Goal: Information Seeking & Learning: Learn about a topic

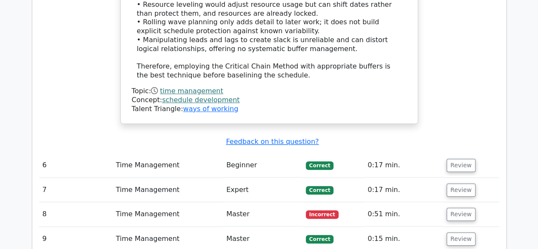
scroll to position [1747, 0]
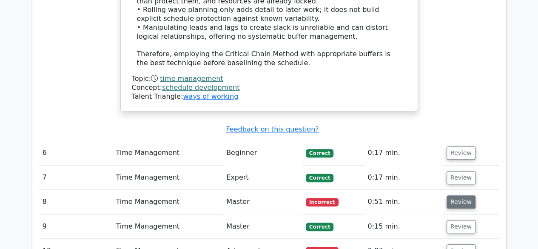
click at [464, 195] on button "Review" at bounding box center [461, 201] width 29 height 13
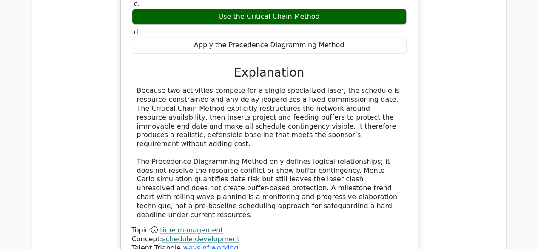
scroll to position [2233, 0]
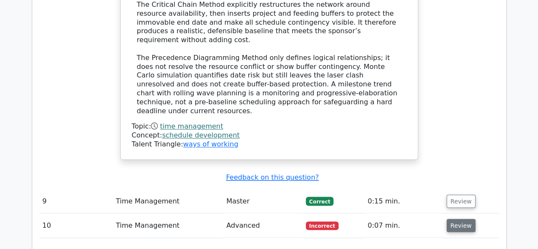
click at [456, 219] on button "Review" at bounding box center [461, 225] width 29 height 13
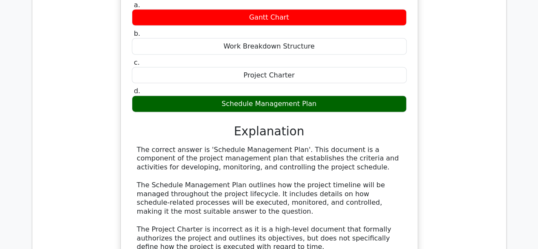
scroll to position [2725, 0]
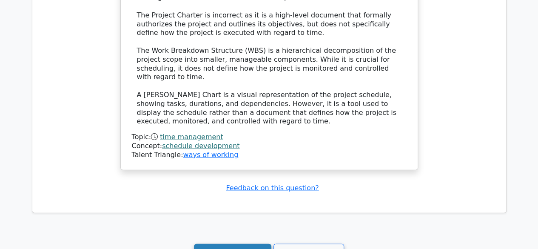
click at [232, 244] on link "Continue practicing" at bounding box center [233, 252] width 78 height 16
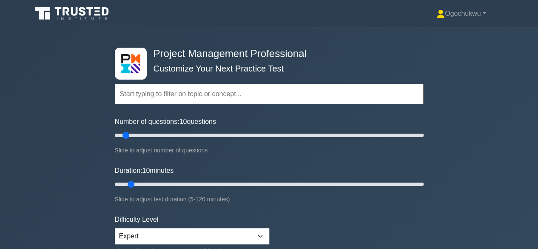
click at [211, 90] on input "text" at bounding box center [269, 94] width 309 height 20
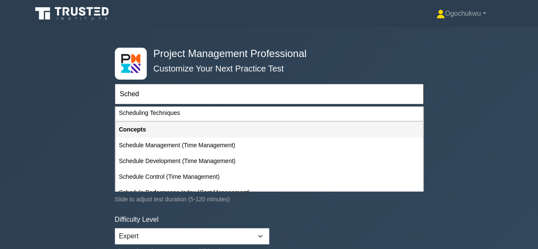
scroll to position [34, 0]
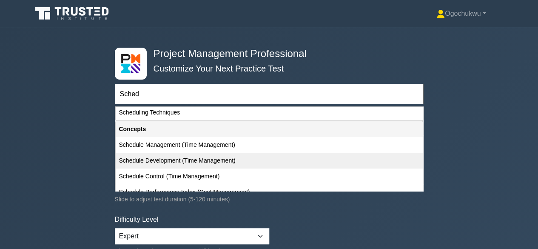
click at [162, 160] on div "Schedule Development (Time Management)" at bounding box center [269, 161] width 307 height 16
type input "Schedule Development (Time Management)"
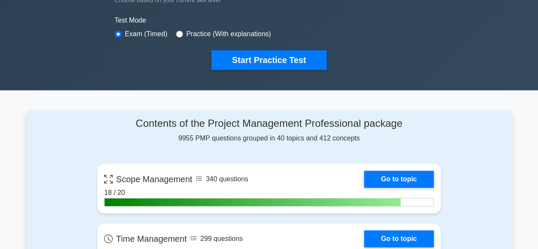
scroll to position [247, 0]
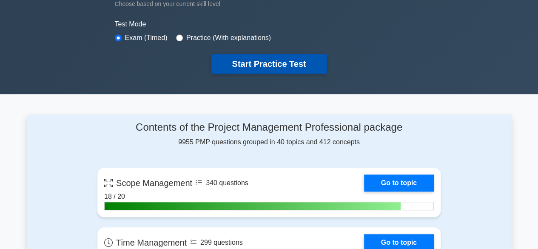
click at [259, 66] on button "Start Practice Test" at bounding box center [268, 64] width 115 height 20
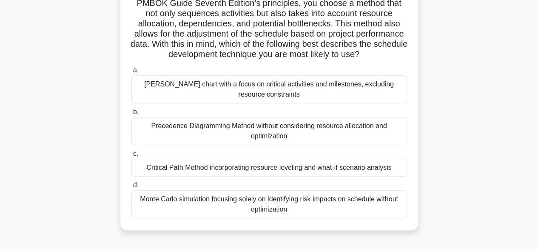
scroll to position [134, 0]
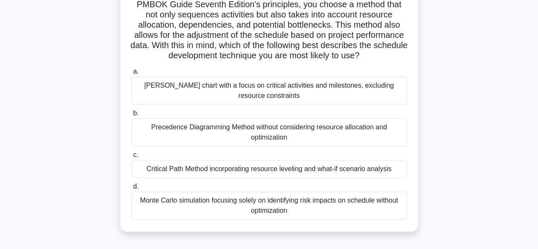
click at [318, 178] on div "Critical Path Method incorporating resource leveling and what-if scenario analy…" at bounding box center [269, 169] width 276 height 18
click at [131, 158] on input "c. Critical Path Method incorporating resource leveling and what-if scenario an…" at bounding box center [131, 155] width 0 height 6
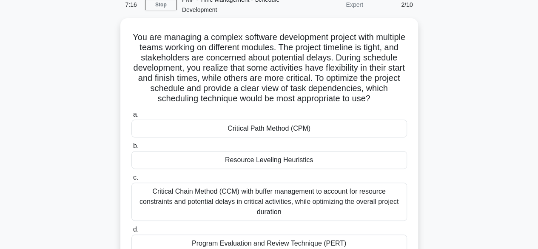
scroll to position [50, 0]
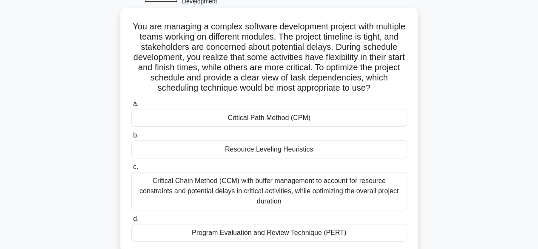
click at [267, 122] on div "Critical Path Method (CPM)" at bounding box center [269, 118] width 276 height 18
click at [131, 107] on input "a. Critical Path Method (CPM)" at bounding box center [131, 104] width 0 height 6
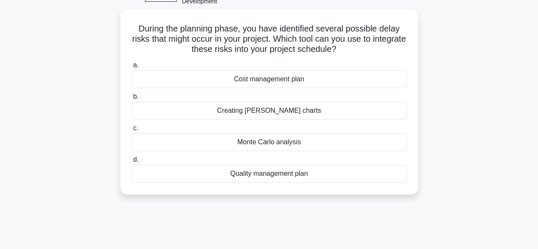
scroll to position [0, 0]
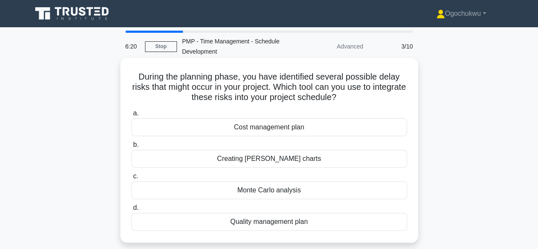
click at [296, 193] on div "Monte Carlo analysis" at bounding box center [269, 190] width 276 height 18
click at [131, 179] on input "c. Monte Carlo analysis" at bounding box center [131, 177] width 0 height 6
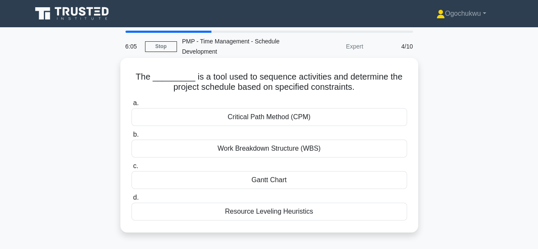
click at [289, 117] on div "Critical Path Method (CPM)" at bounding box center [269, 117] width 276 height 18
click at [131, 106] on input "a. Critical Path Method (CPM)" at bounding box center [131, 103] width 0 height 6
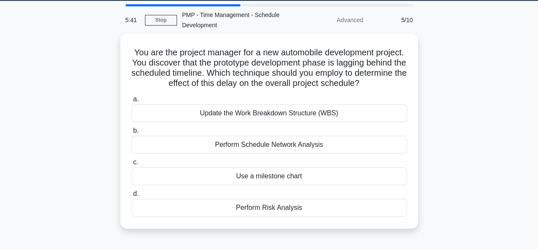
scroll to position [28, 0]
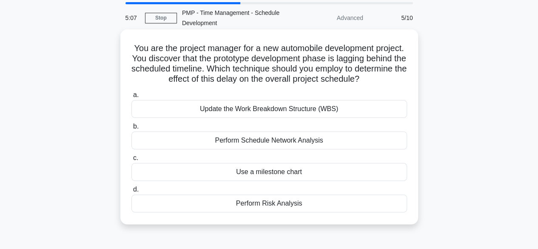
click at [301, 143] on div "Perform Schedule Network Analysis" at bounding box center [269, 140] width 276 height 18
click at [131, 129] on input "b. Perform Schedule Network Analysis" at bounding box center [131, 127] width 0 height 6
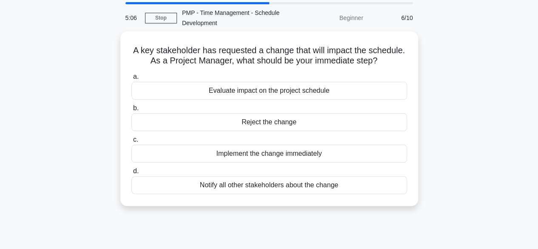
scroll to position [0, 0]
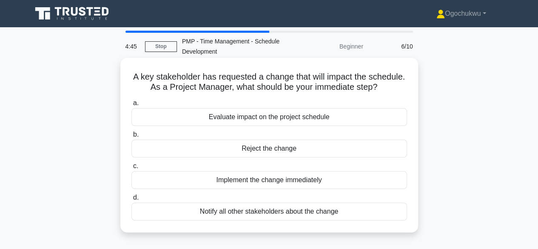
click at [269, 124] on div "Evaluate impact on the project schedule" at bounding box center [269, 117] width 276 height 18
click at [131, 106] on input "a. Evaluate impact on the project schedule" at bounding box center [131, 103] width 0 height 6
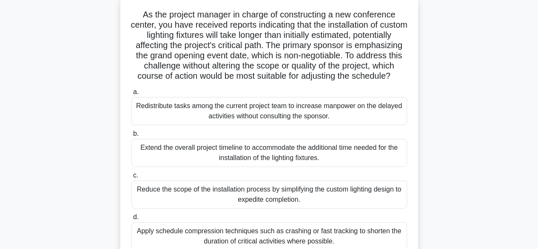
scroll to position [96, 0]
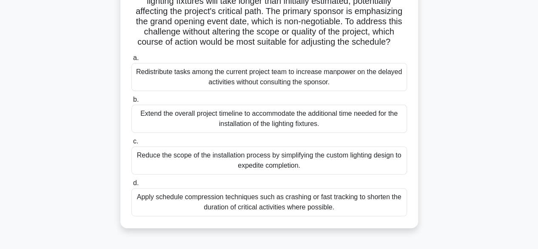
click at [304, 212] on div "Apply schedule compression techniques such as crashing or fast tracking to shor…" at bounding box center [269, 202] width 276 height 28
click at [131, 186] on input "d. Apply schedule compression techniques such as crashing or fast tracking to s…" at bounding box center [131, 183] width 0 height 6
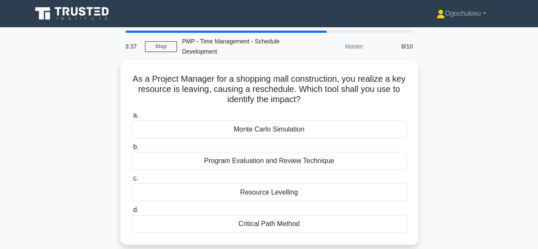
scroll to position [7, 0]
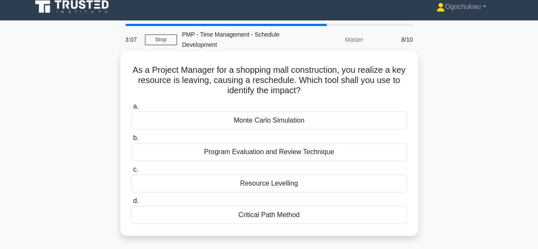
drag, startPoint x: 255, startPoint y: 154, endPoint x: 233, endPoint y: 151, distance: 22.3
click at [233, 151] on div "Program Evaluation and Review Technique" at bounding box center [269, 152] width 276 height 18
click at [230, 151] on div "Program Evaluation and Review Technique" at bounding box center [269, 152] width 276 height 18
click at [131, 141] on input "b. Program Evaluation and Review Technique" at bounding box center [131, 138] width 0 height 6
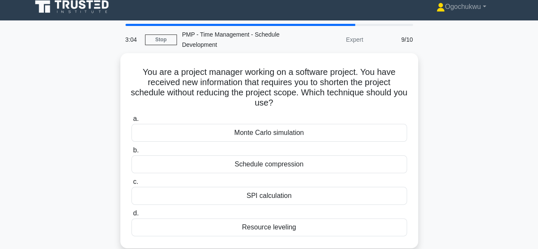
scroll to position [0, 0]
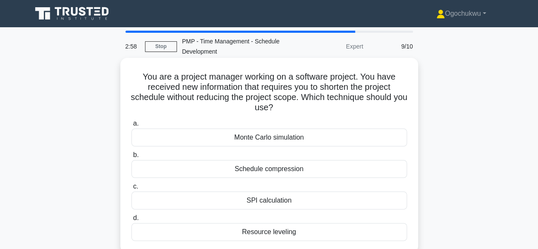
click at [133, 81] on h5 "You are a project manager working on a software project. You have received new …" at bounding box center [269, 92] width 277 height 42
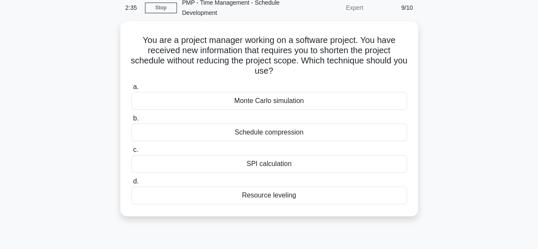
scroll to position [40, 0]
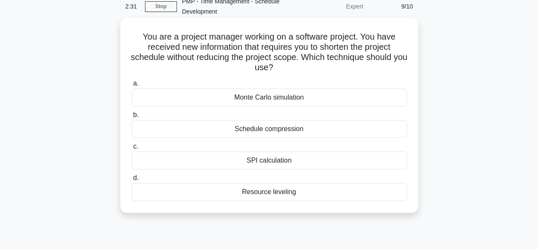
click at [265, 135] on div "Schedule compression" at bounding box center [269, 129] width 276 height 18
click at [131, 118] on input "b. Schedule compression" at bounding box center [131, 115] width 0 height 6
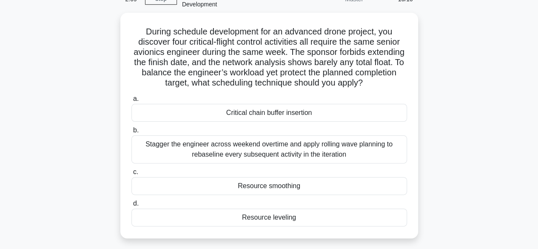
scroll to position [49, 0]
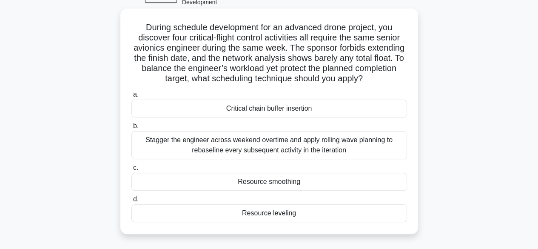
click at [319, 182] on div "Resource smoothing" at bounding box center [269, 182] width 276 height 18
click at [131, 171] on input "c. Resource smoothing" at bounding box center [131, 168] width 0 height 6
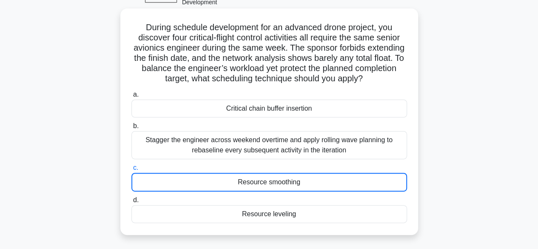
click at [319, 182] on div "Resource smoothing" at bounding box center [269, 182] width 276 height 19
click at [131, 171] on input "c. Resource smoothing" at bounding box center [131, 168] width 0 height 6
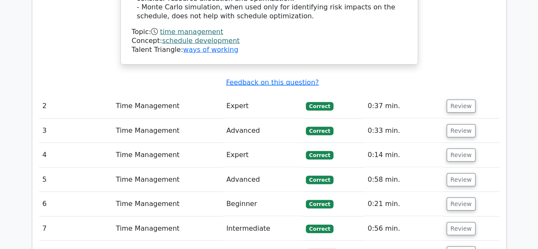
scroll to position [1021, 0]
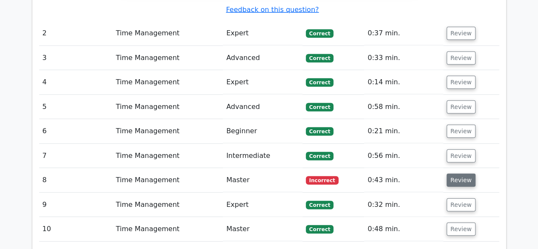
click at [460, 174] on button "Review" at bounding box center [461, 180] width 29 height 13
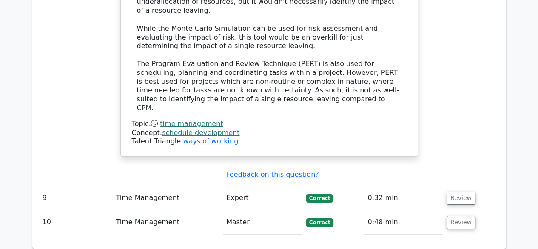
scroll to position [1623, 0]
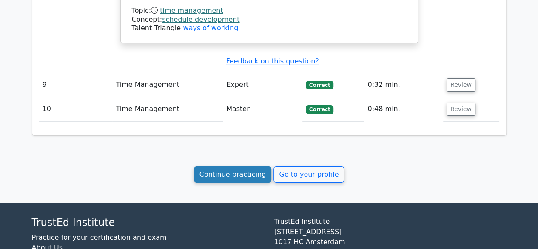
click at [236, 166] on link "Continue practicing" at bounding box center [233, 174] width 78 height 16
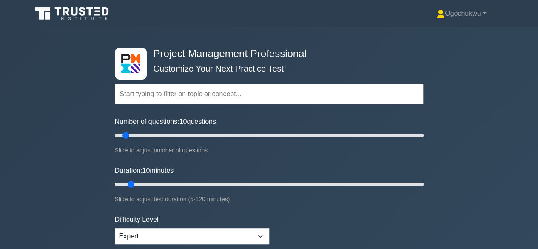
click at [179, 100] on input "text" at bounding box center [269, 94] width 309 height 20
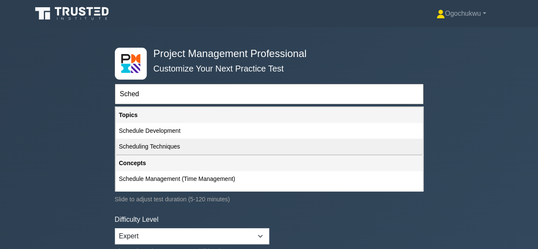
click at [156, 142] on div "Scheduling Techniques" at bounding box center [269, 147] width 307 height 16
type input "Scheduling Techniques"
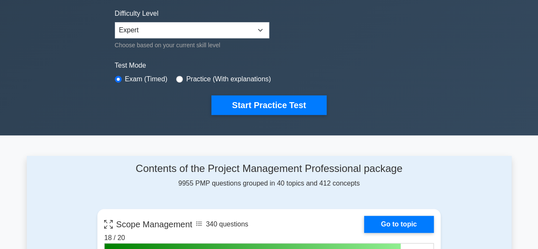
scroll to position [202, 0]
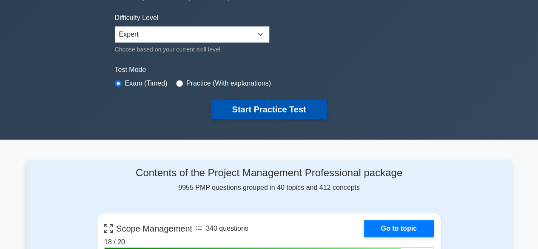
click at [247, 112] on button "Start Practice Test" at bounding box center [268, 110] width 115 height 20
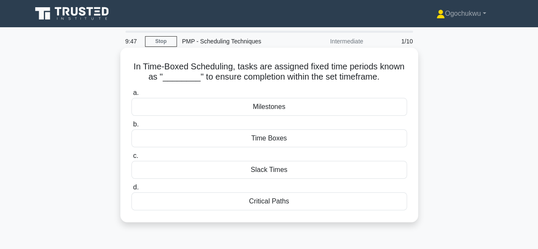
click at [272, 139] on div "Time Boxes" at bounding box center [269, 138] width 276 height 18
click at [131, 127] on input "b. Time Boxes" at bounding box center [131, 125] width 0 height 6
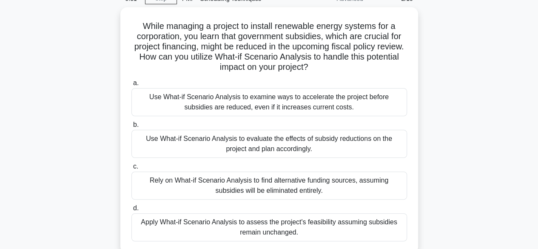
scroll to position [48, 0]
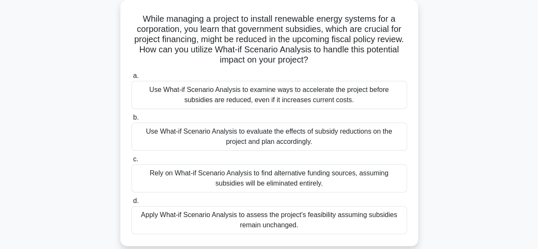
click at [251, 130] on div "Use What-if Scenario Analysis to evaluate the effects of subsidy reductions on …" at bounding box center [269, 136] width 276 height 28
click at [131, 120] on input "b. Use What-if Scenario Analysis to evaluate the effects of subsidy reductions …" at bounding box center [131, 118] width 0 height 6
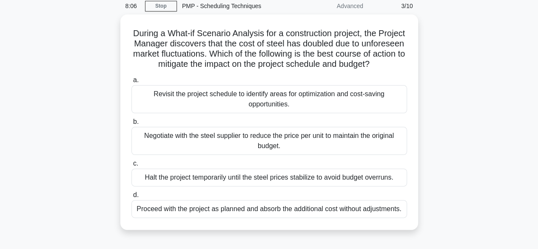
scroll to position [37, 0]
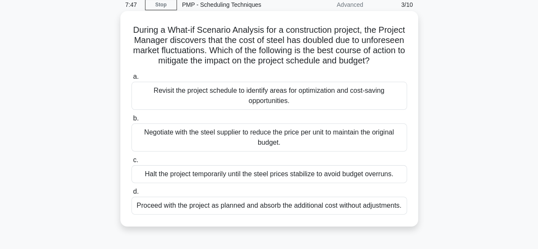
click at [311, 110] on div "Revisit the project schedule to identify areas for optimization and cost-saving…" at bounding box center [269, 96] width 276 height 28
click at [131, 80] on input "a. Revisit the project schedule to identify areas for optimization and cost-sav…" at bounding box center [131, 77] width 0 height 6
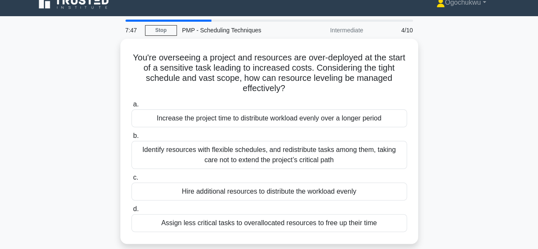
scroll to position [0, 0]
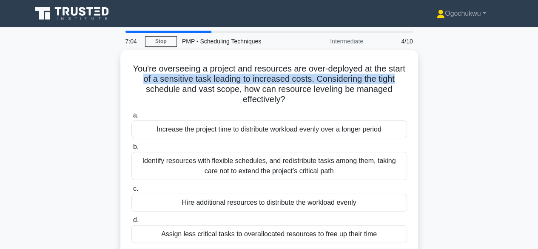
drag, startPoint x: 536, startPoint y: 64, endPoint x: 536, endPoint y: 81, distance: 17.4
click at [536, 81] on main "7:04 Stop PMP - Scheduling Techniques Intermediate 4/10 You're overseeing a pro…" at bounding box center [269, 243] width 538 height 432
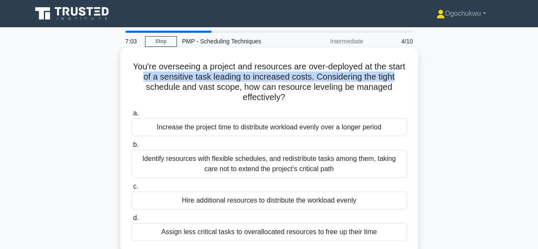
click at [307, 76] on h5 "You're overseeing a project and resources are over-deployed at the start of a s…" at bounding box center [269, 82] width 277 height 42
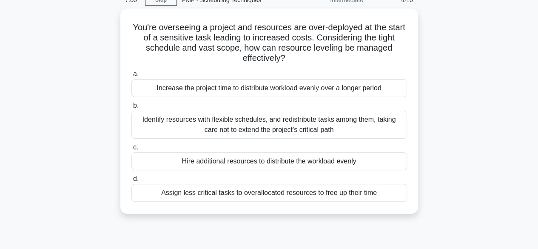
scroll to position [44, 0]
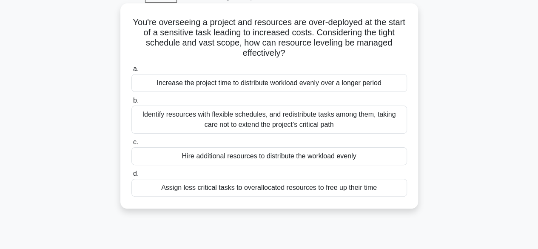
click at [273, 123] on div "Identify resources with flexible schedules, and redistribute tasks among them, …" at bounding box center [269, 119] width 276 height 28
click at [131, 103] on input "b. Identify resources with flexible schedules, and redistribute tasks among the…" at bounding box center [131, 101] width 0 height 6
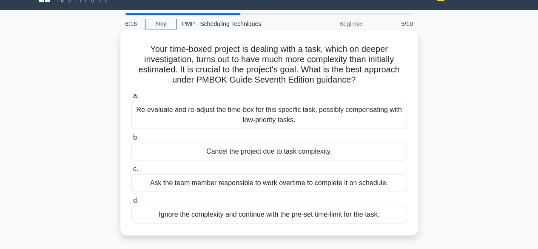
scroll to position [0, 0]
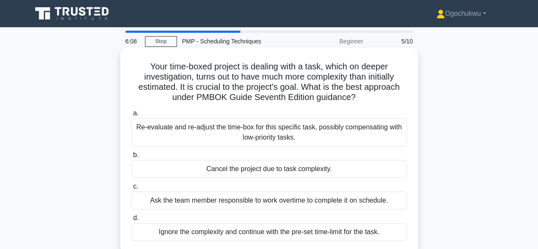
click at [359, 96] on icon at bounding box center [358, 97] width 5 height 9
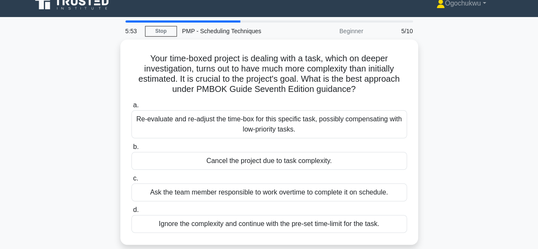
scroll to position [13, 0]
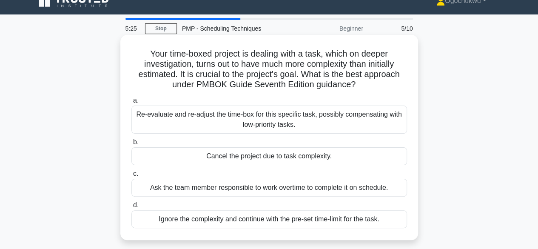
click at [239, 122] on div "Re-evaluate and re-adjust the time-box for this specific task, possibly compens…" at bounding box center [269, 119] width 276 height 28
click at [131, 103] on input "a. Re-evaluate and re-adjust the time-box for this specific task, possibly comp…" at bounding box center [131, 101] width 0 height 6
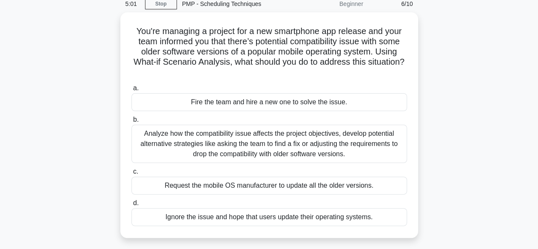
scroll to position [38, 0]
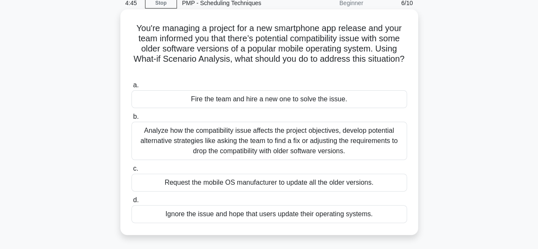
click at [222, 151] on div "Analyze how the compatibility issue affects the project objectives, develop pot…" at bounding box center [269, 141] width 276 height 38
click at [131, 119] on input "b. Analyze how the compatibility issue affects the project objectives, develop …" at bounding box center [131, 117] width 0 height 6
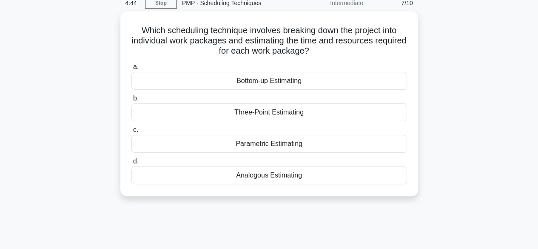
scroll to position [0, 0]
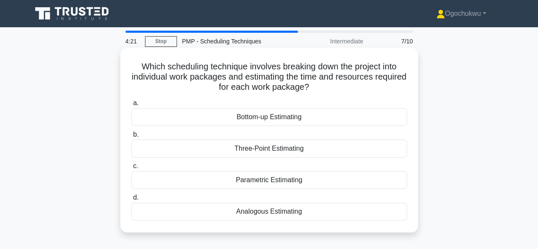
click at [282, 117] on div "Bottom-up Estimating" at bounding box center [269, 117] width 276 height 18
click at [131, 106] on input "a. Bottom-up Estimating" at bounding box center [131, 103] width 0 height 6
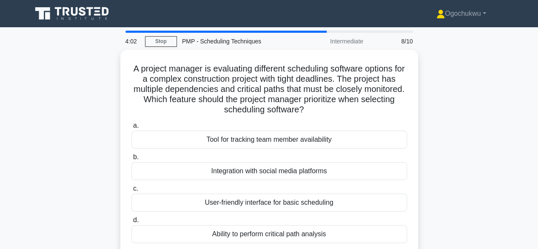
scroll to position [19, 0]
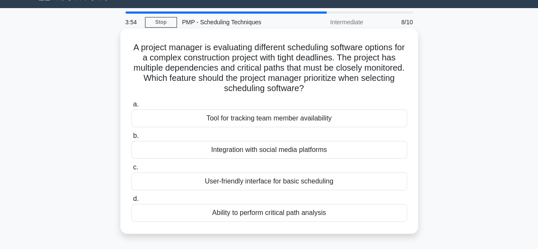
click at [267, 214] on div "Ability to perform critical path analysis" at bounding box center [269, 213] width 276 height 18
click at [131, 202] on input "d. Ability to perform critical path analysis" at bounding box center [131, 199] width 0 height 6
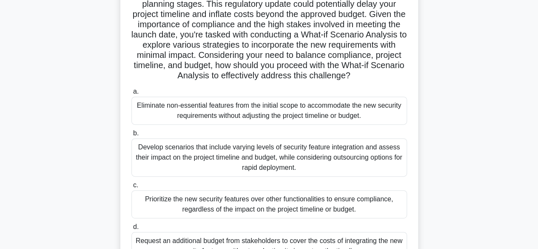
scroll to position [114, 0]
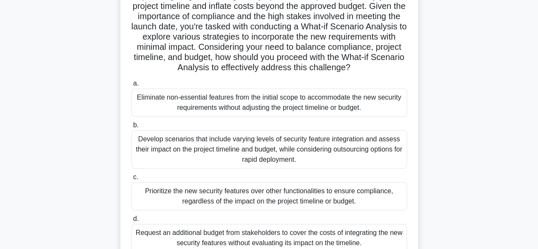
drag, startPoint x: 535, startPoint y: 115, endPoint x: 533, endPoint y: 85, distance: 29.8
click at [533, 85] on main "3:05 Stop PMP - Scheduling Techniques Intermediate 9/10 .spinner_0XTQ{transform…" at bounding box center [269, 130] width 538 height 432
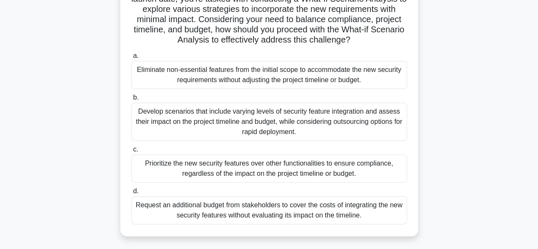
scroll to position [148, 0]
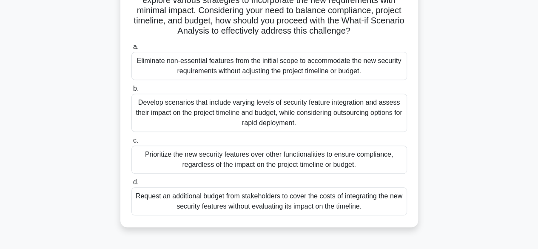
click at [288, 126] on div "Develop scenarios that include varying levels of security feature integration a…" at bounding box center [269, 113] width 276 height 38
click at [131, 91] on input "b. Develop scenarios that include varying levels of security feature integratio…" at bounding box center [131, 89] width 0 height 6
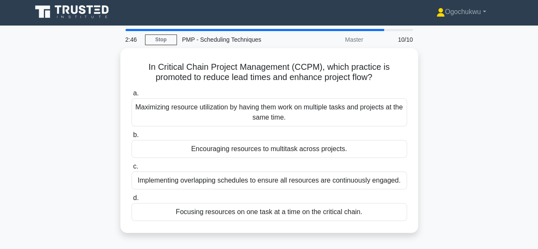
scroll to position [0, 0]
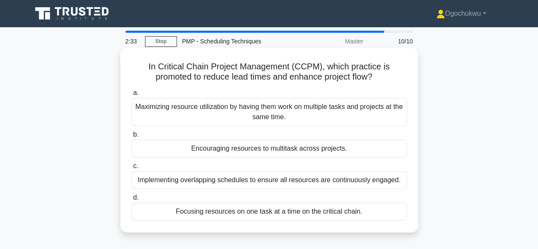
click at [168, 114] on div "Maximizing resource utilization by having them work on multiple tasks and proje…" at bounding box center [269, 112] width 276 height 28
click at [131, 96] on input "a. Maximizing resource utilization by having them work on multiple tasks and pr…" at bounding box center [131, 93] width 0 height 6
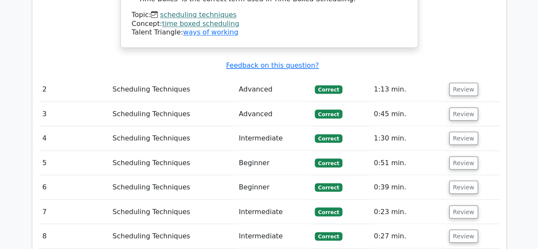
scroll to position [857, 0]
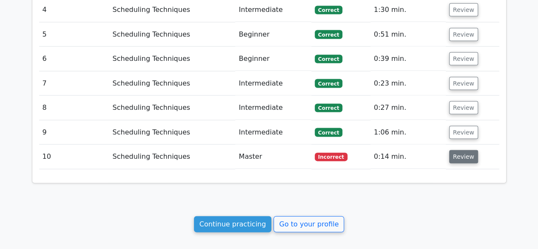
click at [461, 150] on button "Review" at bounding box center [463, 156] width 29 height 13
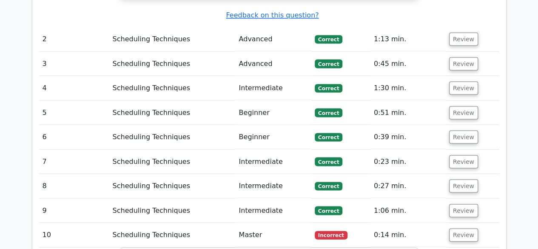
scroll to position [763, 0]
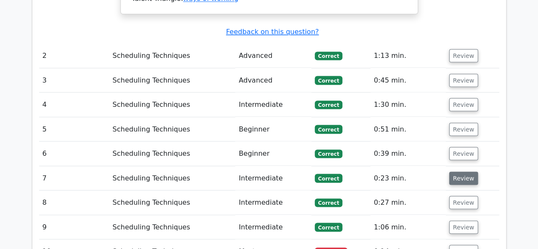
click at [461, 171] on button "Review" at bounding box center [463, 177] width 29 height 13
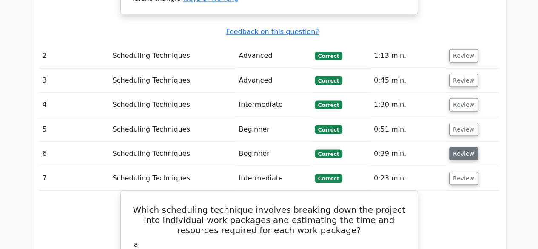
click at [467, 147] on button "Review" at bounding box center [463, 153] width 29 height 13
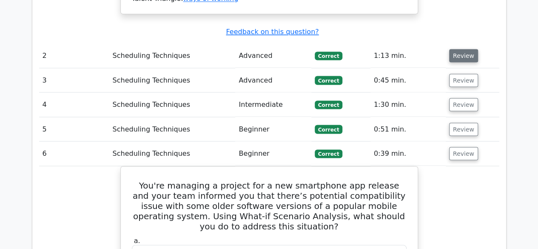
click at [452, 49] on button "Review" at bounding box center [463, 55] width 29 height 13
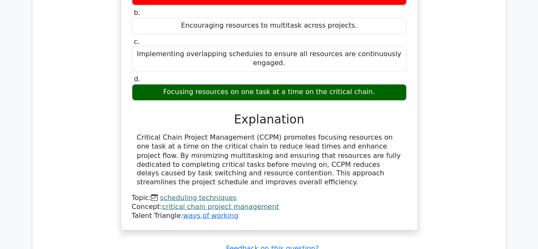
scroll to position [2324, 0]
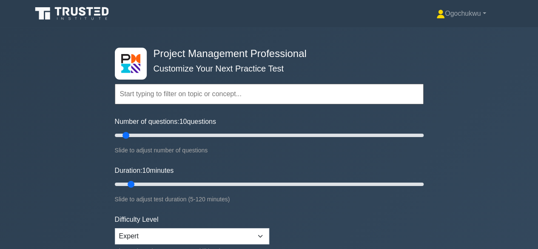
click at [150, 93] on input "text" at bounding box center [269, 94] width 309 height 20
click at [123, 91] on input "text" at bounding box center [269, 94] width 309 height 20
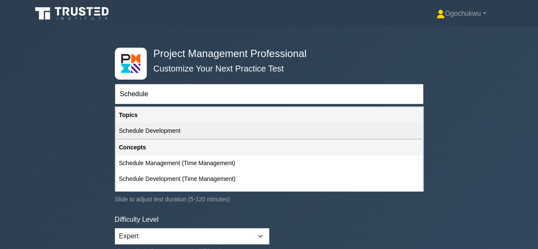
click at [160, 131] on div "Schedule Development" at bounding box center [269, 131] width 307 height 16
type input "Schedule Development"
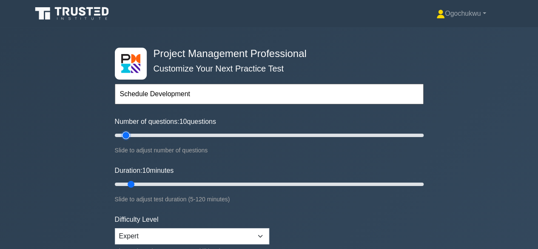
click at [127, 134] on input "Number of questions: 10 questions" at bounding box center [269, 135] width 309 height 10
click at [129, 134] on input "Number of questions: 10 questions" at bounding box center [269, 135] width 309 height 10
click at [214, 131] on input "Number of questions: 15 questions" at bounding box center [269, 135] width 309 height 10
click at [199, 131] on input "Number of questions: 65 questions" at bounding box center [269, 135] width 309 height 10
type input "50"
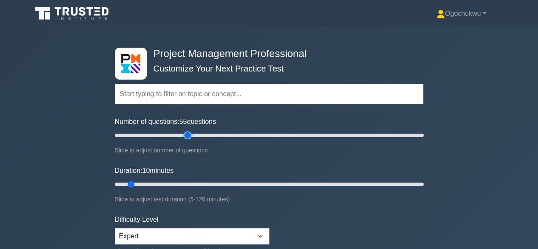
click at [190, 133] on input "Number of questions: 55 questions" at bounding box center [269, 135] width 309 height 10
click at [217, 95] on input "text" at bounding box center [269, 94] width 309 height 20
drag, startPoint x: 134, startPoint y: 179, endPoint x: 159, endPoint y: 178, distance: 25.5
click at [159, 179] on input "Duration: 15 minutes" at bounding box center [269, 184] width 309 height 10
drag, startPoint x: 159, startPoint y: 180, endPoint x: 235, endPoint y: 182, distance: 75.7
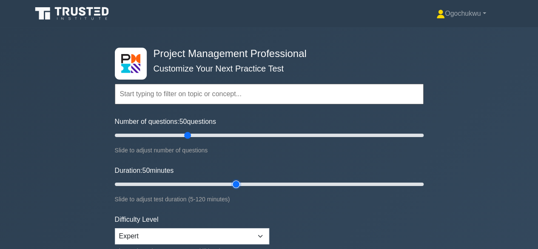
type input "50"
click at [235, 182] on input "Duration: 50 minutes" at bounding box center [269, 184] width 309 height 10
click at [238, 182] on input "Duration: 50 minutes" at bounding box center [269, 184] width 309 height 10
click at [138, 91] on input "text" at bounding box center [269, 94] width 309 height 20
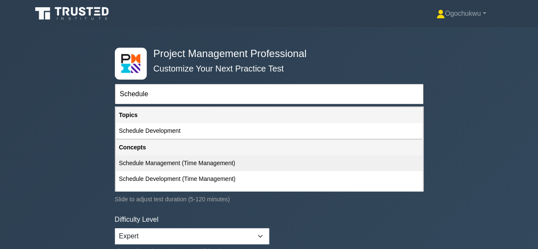
click at [183, 159] on div "Schedule Management (Time Management)" at bounding box center [269, 163] width 307 height 16
type input "Schedule Management (Time Management)"
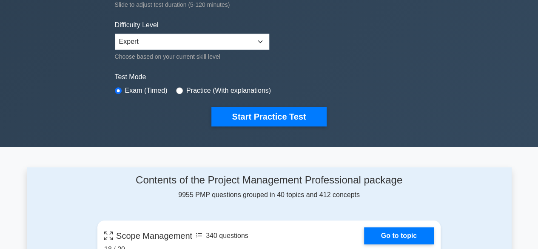
scroll to position [179, 0]
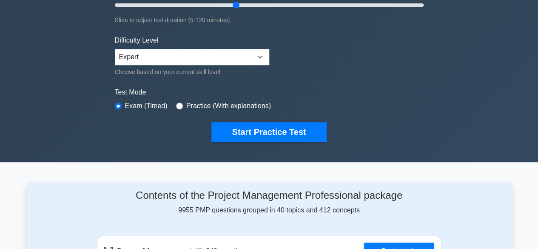
click at [215, 104] on label "Practice (With explanations)" at bounding box center [228, 106] width 85 height 10
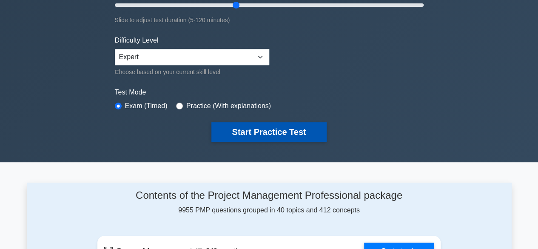
click at [261, 128] on button "Start Practice Test" at bounding box center [268, 132] width 115 height 20
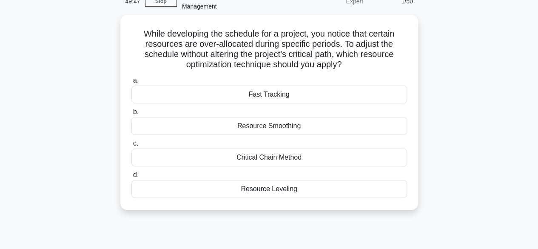
scroll to position [50, 0]
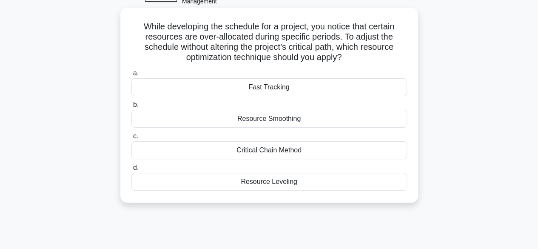
click at [262, 118] on div "Resource Smoothing" at bounding box center [269, 119] width 276 height 18
click at [131, 108] on input "b. Resource Smoothing" at bounding box center [131, 105] width 0 height 6
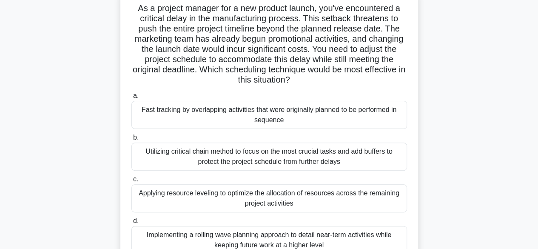
scroll to position [65, 0]
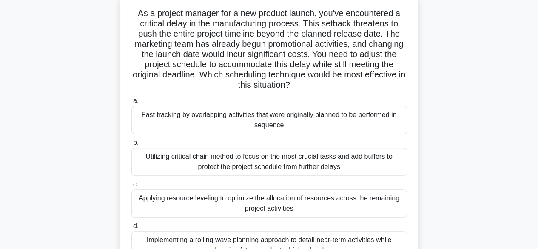
drag, startPoint x: 533, startPoint y: 69, endPoint x: 537, endPoint y: 80, distance: 11.7
click at [537, 80] on main "48:00 Stop PMP - Time Management - Schedule Management Expert 2/50 As a project…" at bounding box center [269, 178] width 538 height 432
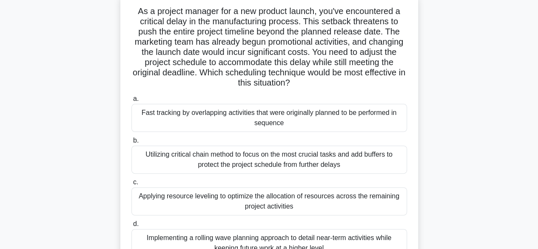
click at [325, 42] on h5 "As a project manager for a new product launch, you've encountered a critical de…" at bounding box center [269, 47] width 277 height 82
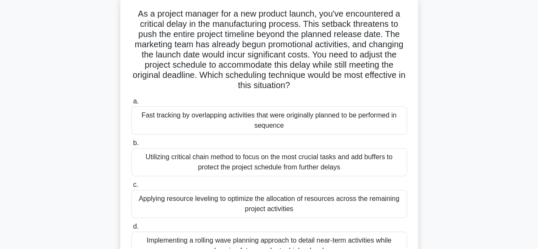
scroll to position [65, 0]
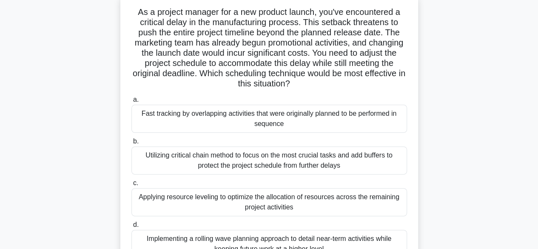
click at [299, 117] on div "Fast tracking by overlapping activities that were originally planned to be perf…" at bounding box center [269, 119] width 276 height 28
click at [131, 102] on input "a. Fast tracking by overlapping activities that were originally planned to be p…" at bounding box center [131, 100] width 0 height 6
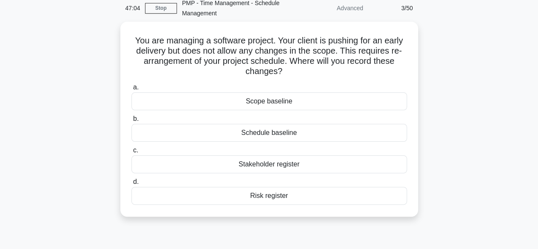
scroll to position [39, 0]
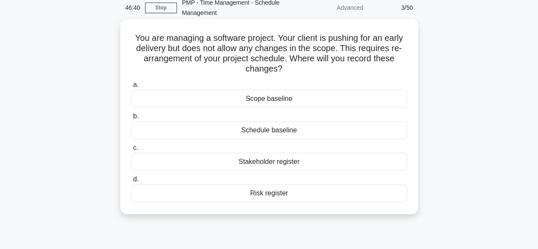
click at [277, 135] on div "Schedule baseline" at bounding box center [269, 130] width 276 height 18
click at [131, 119] on input "b. Schedule baseline" at bounding box center [131, 117] width 0 height 6
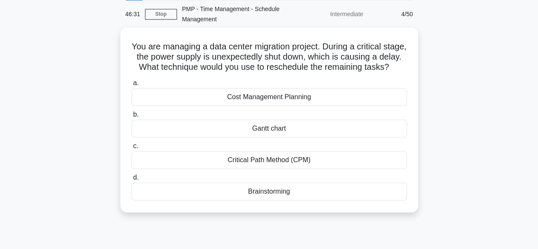
scroll to position [35, 0]
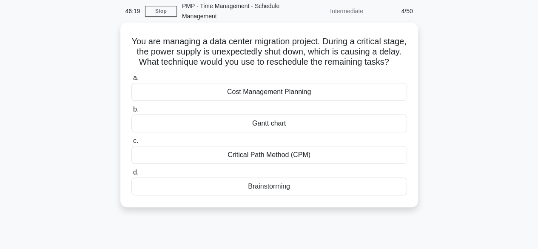
click at [291, 164] on div "Critical Path Method (CPM)" at bounding box center [269, 155] width 276 height 18
click at [131, 144] on input "c. Critical Path Method (CPM)" at bounding box center [131, 141] width 0 height 6
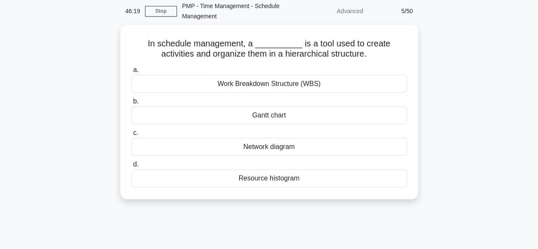
scroll to position [0, 0]
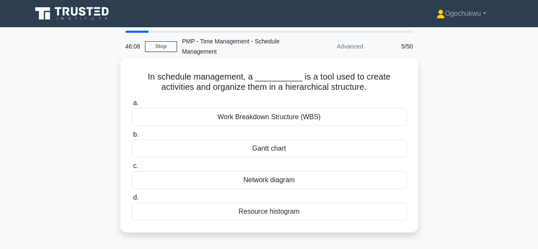
click at [264, 182] on div "Network diagram" at bounding box center [269, 180] width 276 height 18
click at [131, 169] on input "c. Network diagram" at bounding box center [131, 166] width 0 height 6
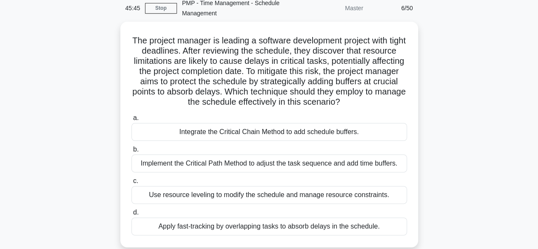
scroll to position [48, 0]
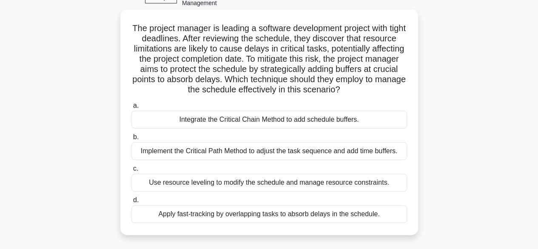
click at [243, 128] on div "Integrate the Critical Chain Method to add schedule buffers." at bounding box center [269, 120] width 276 height 18
click at [131, 108] on input "a. Integrate the Critical Chain Method to add schedule buffers." at bounding box center [131, 106] width 0 height 6
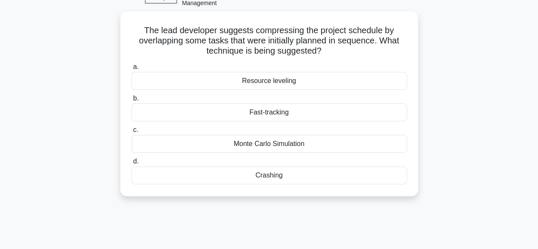
scroll to position [0, 0]
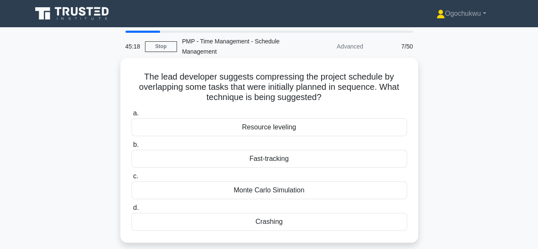
click at [275, 164] on div "Fast-tracking" at bounding box center [269, 159] width 276 height 18
click at [131, 148] on input "b. Fast-tracking" at bounding box center [131, 145] width 0 height 6
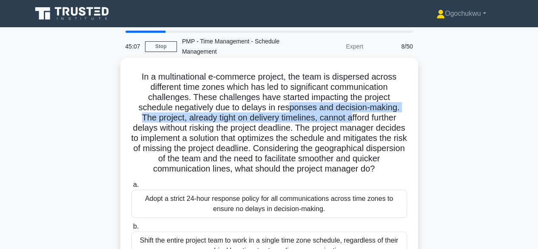
drag, startPoint x: 354, startPoint y: 116, endPoint x: 289, endPoint y: 112, distance: 65.2
click at [289, 112] on h5 "In a multinational e-commerce project, the team is dispersed across different t…" at bounding box center [269, 122] width 277 height 103
click at [237, 123] on h5 "In a multinational e-commerce project, the team is dispersed across different t…" at bounding box center [269, 122] width 277 height 103
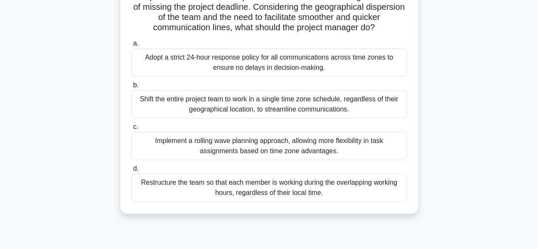
scroll to position [147, 0]
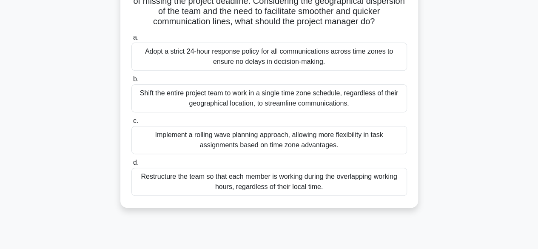
click at [276, 151] on div "Implement a rolling wave planning approach, allowing more flexibility in task a…" at bounding box center [269, 140] width 276 height 28
click at [131, 124] on input "c. Implement a rolling wave planning approach, allowing more flexibility in tas…" at bounding box center [131, 121] width 0 height 6
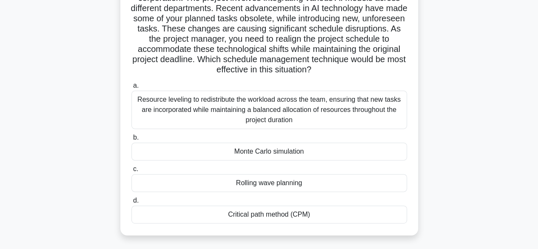
scroll to position [84, 0]
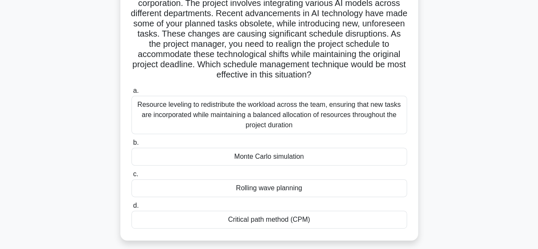
click at [294, 217] on div "Critical path method (CPM)" at bounding box center [269, 219] width 276 height 18
click at [131, 208] on input "d. Critical path method (CPM)" at bounding box center [131, 206] width 0 height 6
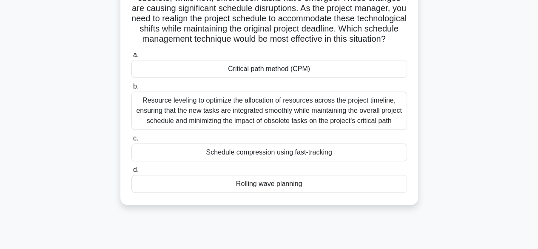
scroll to position [108, 0]
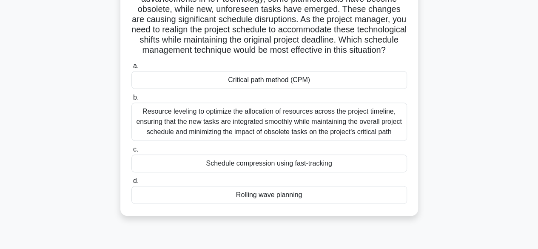
click at [276, 89] on div "Critical path method (CPM)" at bounding box center [269, 80] width 276 height 18
click at [131, 69] on input "a. Critical path method (CPM)" at bounding box center [131, 66] width 0 height 6
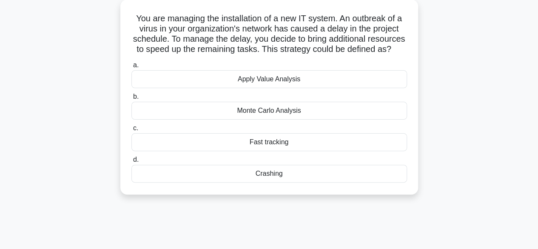
scroll to position [73, 0]
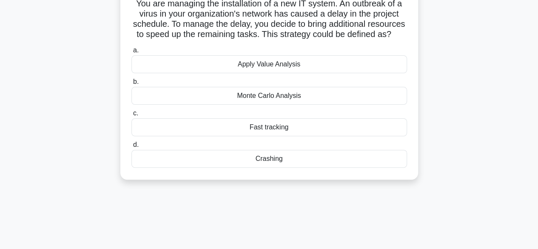
click at [246, 168] on div "Crashing" at bounding box center [269, 159] width 276 height 18
click at [131, 148] on input "d. Crashing" at bounding box center [131, 145] width 0 height 6
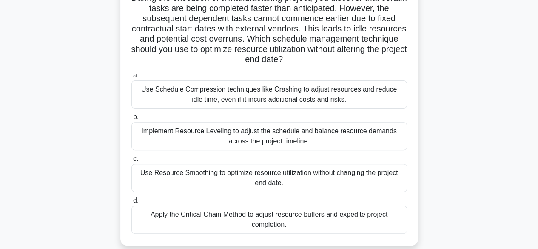
scroll to position [83, 0]
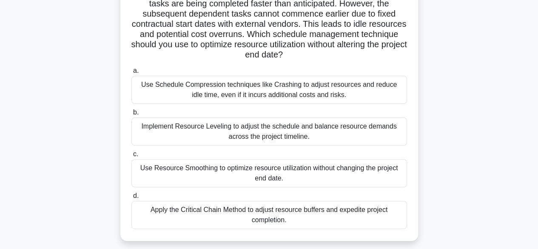
click at [264, 130] on div "Implement Resource Leveling to adjust the schedule and balance resource demands…" at bounding box center [269, 131] width 276 height 28
click at [131, 115] on input "b. Implement Resource Leveling to adjust the schedule and balance resource dema…" at bounding box center [131, 113] width 0 height 6
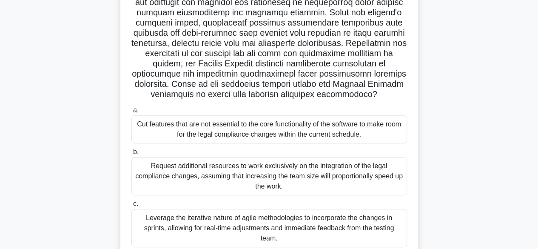
scroll to position [138, 0]
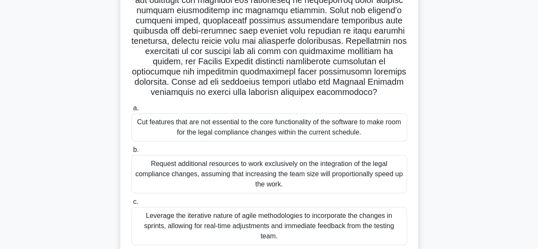
click at [315, 228] on div "Leverage the iterative nature of agile methodologies to incorporate the changes…" at bounding box center [269, 226] width 276 height 38
click at [131, 205] on input "c. Leverage the iterative nature of agile methodologies to incorporate the chan…" at bounding box center [131, 202] width 0 height 6
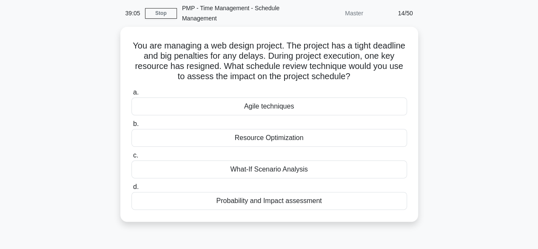
scroll to position [34, 0]
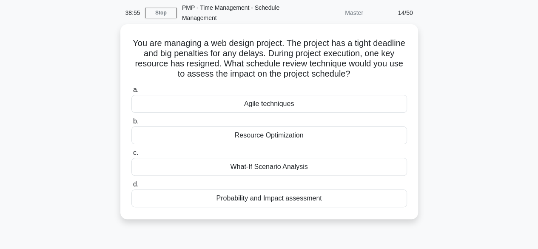
click at [254, 134] on div "Resource Optimization" at bounding box center [269, 135] width 276 height 18
click at [131, 124] on input "b. Resource Optimization" at bounding box center [131, 122] width 0 height 6
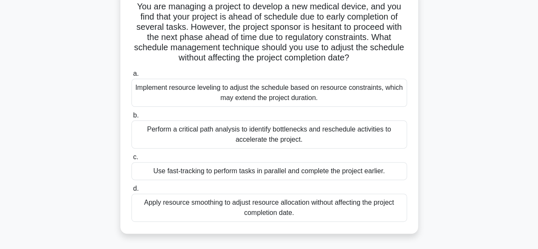
scroll to position [73, 0]
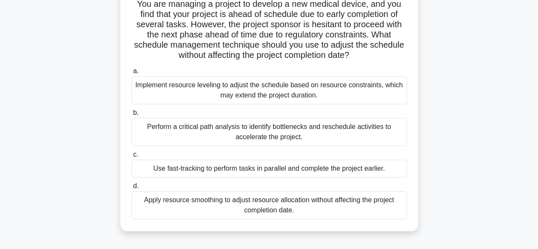
click at [215, 209] on div "Apply resource smoothing to adjust resource allocation without affecting the pr…" at bounding box center [269, 205] width 276 height 28
click at [131, 189] on input "d. Apply resource smoothing to adjust resource allocation without affecting the…" at bounding box center [131, 186] width 0 height 6
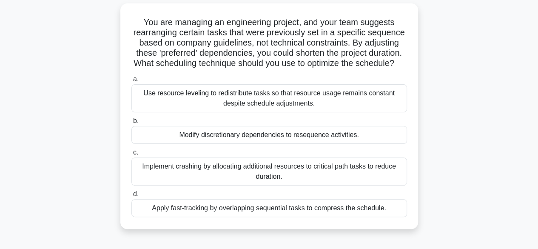
scroll to position [58, 0]
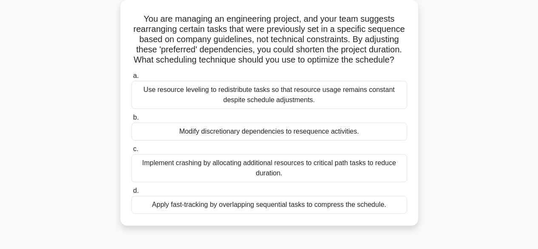
click at [235, 213] on div "Apply fast-tracking by overlapping sequential tasks to compress the schedule." at bounding box center [269, 205] width 276 height 18
click at [131, 193] on input "d. Apply fast-tracking by overlapping sequential tasks to compress the schedule." at bounding box center [131, 191] width 0 height 6
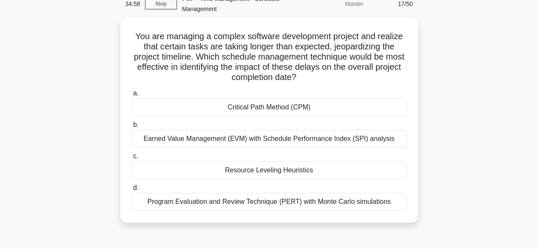
scroll to position [43, 0]
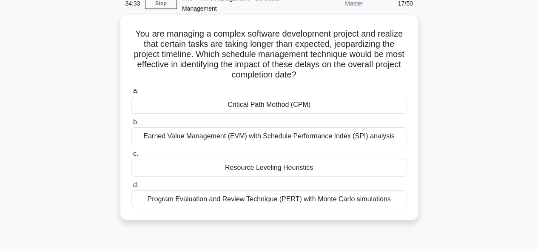
click at [265, 137] on div "Earned Value Management (EVM) with Schedule Performance Index (SPI) analysis" at bounding box center [269, 136] width 276 height 18
click at [131, 125] on input "b. Earned Value Management (EVM) with Schedule Performance Index (SPI) analysis" at bounding box center [131, 122] width 0 height 6
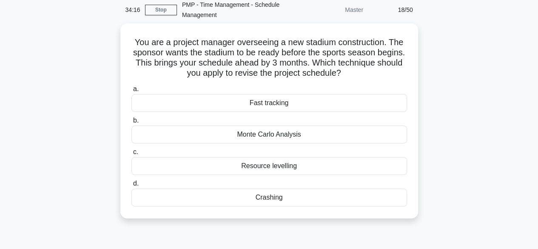
scroll to position [38, 0]
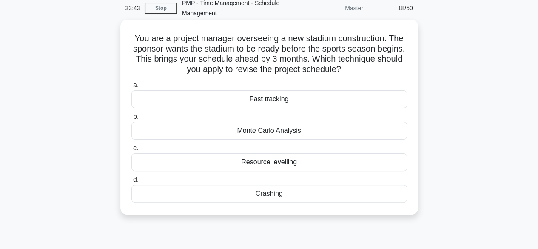
click at [293, 134] on div "Monte Carlo Analysis" at bounding box center [269, 131] width 276 height 18
click at [131, 119] on input "b. Monte Carlo Analysis" at bounding box center [131, 117] width 0 height 6
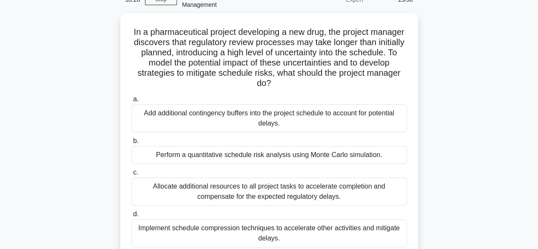
scroll to position [69, 0]
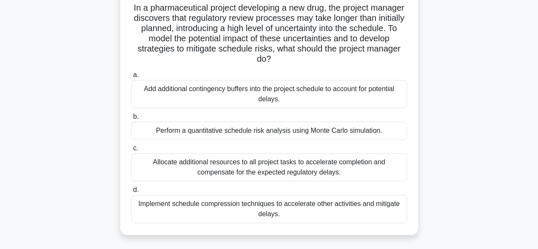
click at [280, 132] on div "Perform a quantitative schedule risk analysis using Monte Carlo simulation." at bounding box center [269, 131] width 276 height 18
click at [131, 119] on input "b. Perform a quantitative schedule risk analysis using Monte Carlo simulation." at bounding box center [131, 117] width 0 height 6
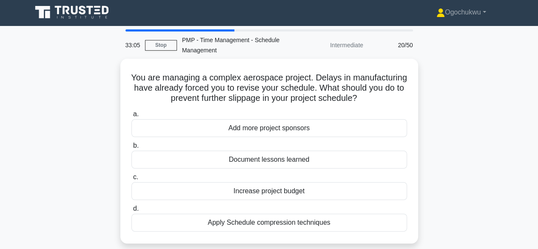
scroll to position [0, 0]
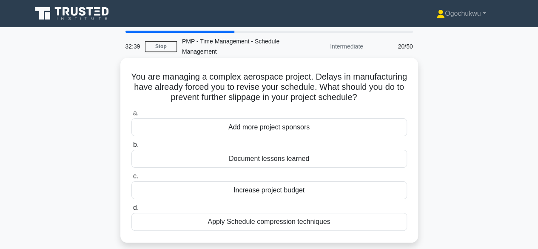
click at [291, 229] on div "Apply Schedule compression techniques" at bounding box center [269, 222] width 276 height 18
click at [131, 210] on input "d. Apply Schedule compression techniques" at bounding box center [131, 208] width 0 height 6
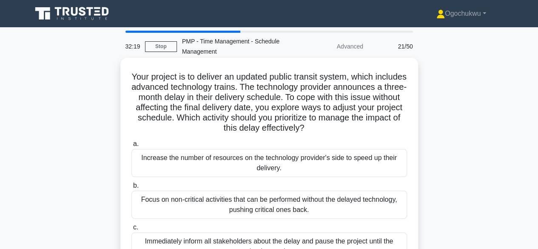
click at [323, 91] on h5 "Your project is to deliver an updated public transit system, which includes adv…" at bounding box center [269, 102] width 277 height 62
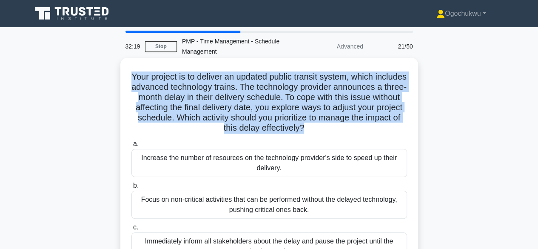
click at [323, 91] on h5 "Your project is to deliver an updated public transit system, which includes adv…" at bounding box center [269, 102] width 277 height 62
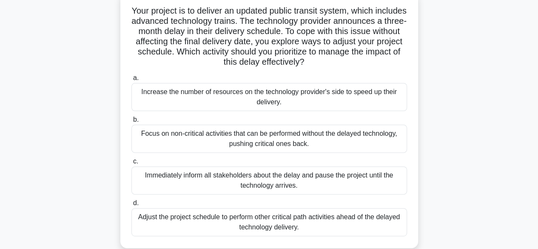
scroll to position [71, 0]
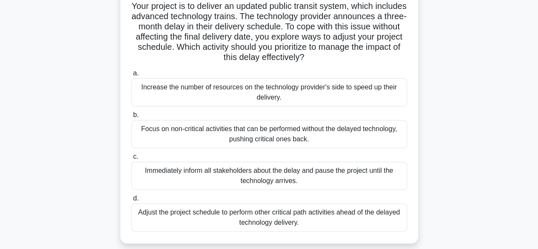
click at [366, 213] on div "Adjust the project schedule to perform other critical path activities ahead of …" at bounding box center [269, 217] width 276 height 28
click at [131, 201] on input "d. Adjust the project schedule to perform other critical path activities ahead …" at bounding box center [131, 199] width 0 height 6
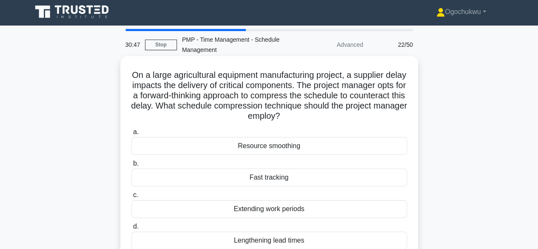
scroll to position [0, 0]
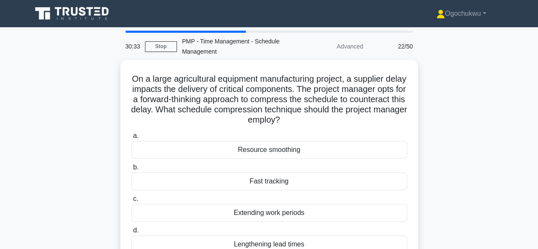
click at [532, 58] on main "30:33 Stop PMP - Time Management - Schedule Management Advanced 22/50 On a larg…" at bounding box center [269, 243] width 538 height 432
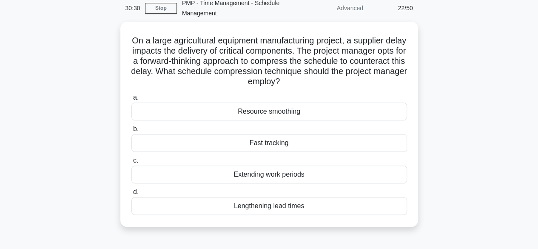
scroll to position [41, 0]
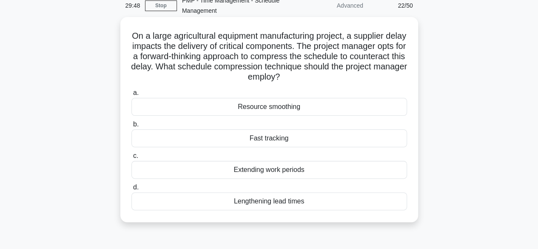
click at [261, 141] on div "Fast tracking" at bounding box center [269, 138] width 276 height 18
click at [131, 127] on input "b. Fast tracking" at bounding box center [131, 125] width 0 height 6
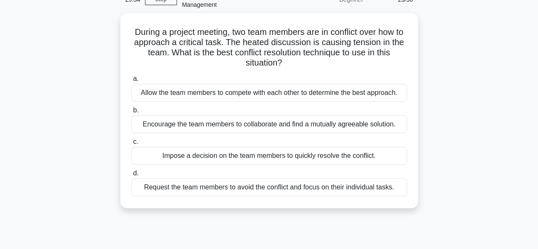
scroll to position [48, 0]
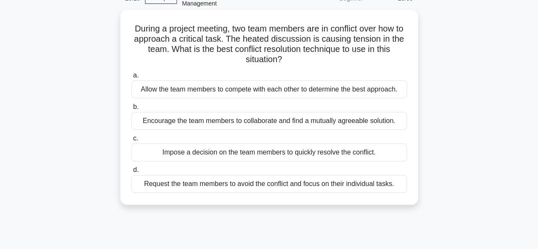
click at [282, 122] on div "Encourage the team members to collaborate and find a mutually agreeable solutio…" at bounding box center [269, 121] width 276 height 18
click at [131, 110] on input "b. Encourage the team members to collaborate and find a mutually agreeable solu…" at bounding box center [131, 107] width 0 height 6
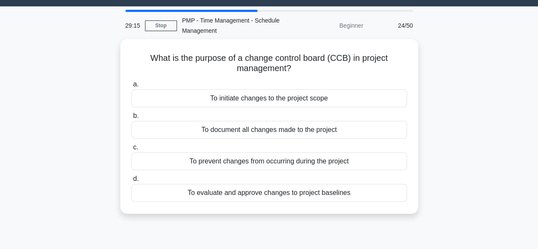
scroll to position [0, 0]
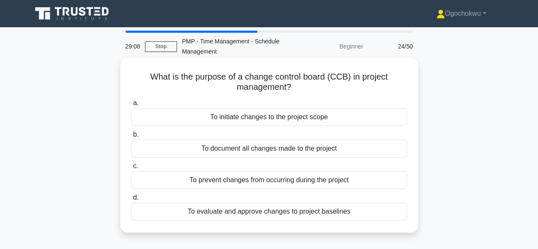
click at [284, 217] on div "To evaluate and approve changes to project baselines" at bounding box center [269, 211] width 276 height 18
click at [131, 200] on input "d. To evaluate and approve changes to project baselines" at bounding box center [131, 198] width 0 height 6
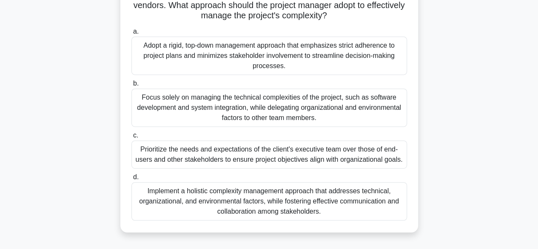
scroll to position [158, 0]
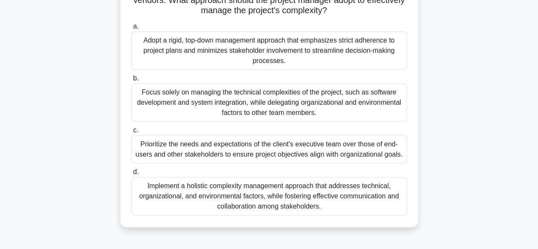
click at [244, 206] on div "Implement a holistic complexity management approach that addresses technical, o…" at bounding box center [269, 196] width 276 height 38
click at [131, 175] on input "d. Implement a holistic complexity management approach that addresses technical…" at bounding box center [131, 172] width 0 height 6
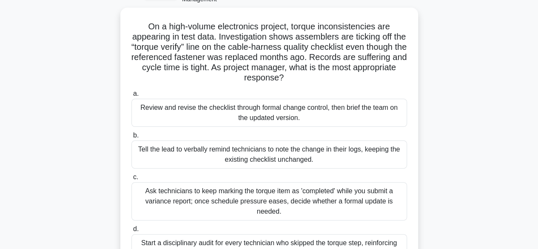
scroll to position [53, 0]
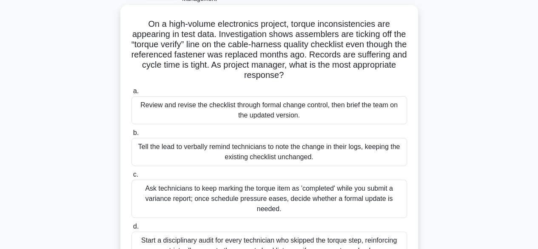
click at [267, 113] on div "Review and revise the checklist through formal change control, then brief the t…" at bounding box center [269, 110] width 276 height 28
click at [131, 94] on input "a. Review and revise the checklist through formal change control, then brief th…" at bounding box center [131, 91] width 0 height 6
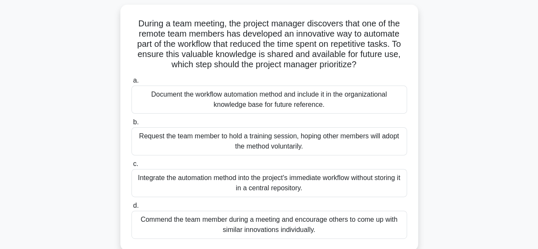
scroll to position [58, 0]
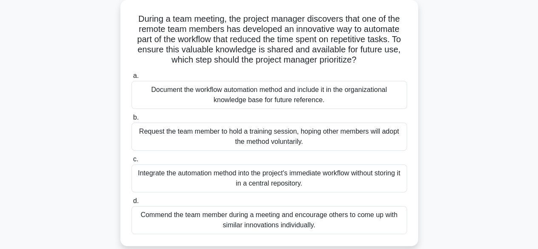
click at [276, 96] on div "Document the workflow automation method and include it in the organizational kn…" at bounding box center [269, 95] width 276 height 28
click at [131, 79] on input "a. Document the workflow automation method and include it in the organizational…" at bounding box center [131, 76] width 0 height 6
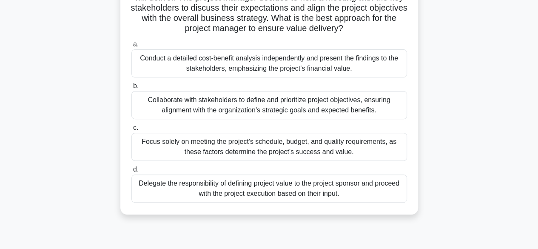
scroll to position [101, 0]
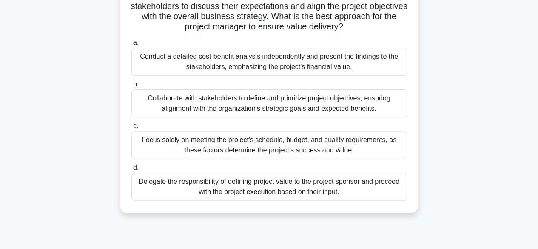
click at [257, 110] on div "Collaborate with stakeholders to define and prioritize project objectives, ensu…" at bounding box center [269, 103] width 276 height 28
click at [131, 87] on input "b. Collaborate with stakeholders to define and prioritize project objectives, e…" at bounding box center [131, 85] width 0 height 6
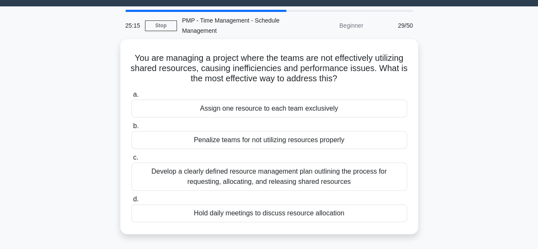
scroll to position [28, 0]
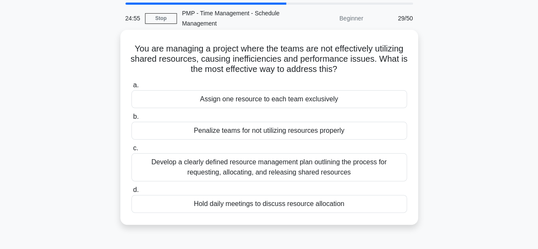
click at [282, 162] on div "Develop a clearly defined resource management plan outlining the process for re…" at bounding box center [269, 167] width 276 height 28
click at [131, 151] on input "c. Develop a clearly defined resource management plan outlining the process for…" at bounding box center [131, 148] width 0 height 6
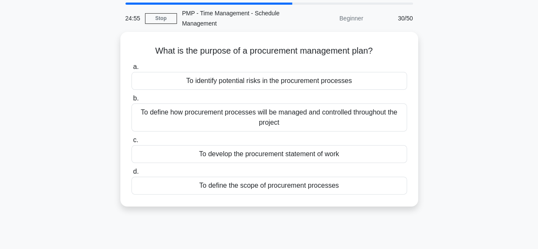
scroll to position [0, 0]
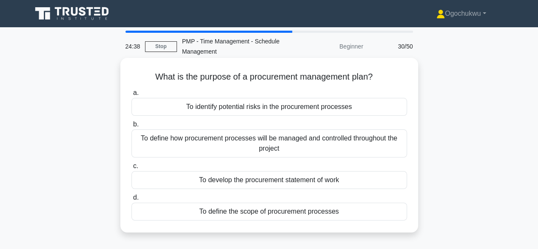
click at [255, 143] on div "To define how procurement processes will be managed and controlled throughout t…" at bounding box center [269, 143] width 276 height 28
click at [131, 127] on input "b. To define how procurement processes will be managed and controlled throughou…" at bounding box center [131, 125] width 0 height 6
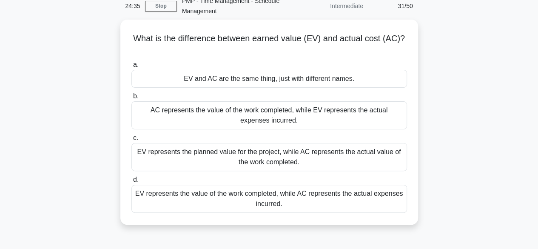
scroll to position [50, 0]
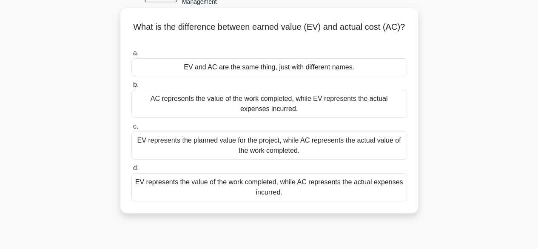
click at [229, 183] on div "EV represents the value of the work completed, while AC represents the actual e…" at bounding box center [269, 187] width 276 height 28
click at [131, 171] on input "d. EV represents the value of the work completed, while AC represents the actua…" at bounding box center [131, 168] width 0 height 6
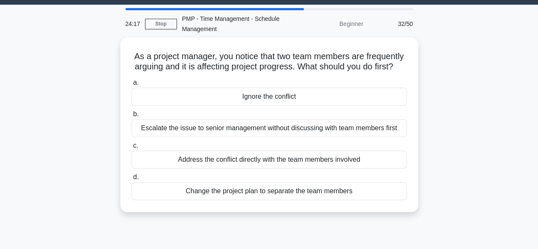
scroll to position [0, 0]
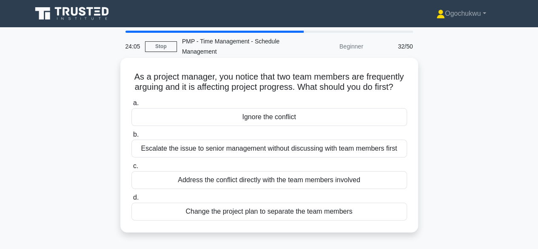
click at [363, 189] on div "Address the conflict directly with the team members involved" at bounding box center [269, 180] width 276 height 18
click at [131, 169] on input "c. Address the conflict directly with the team members involved" at bounding box center [131, 166] width 0 height 6
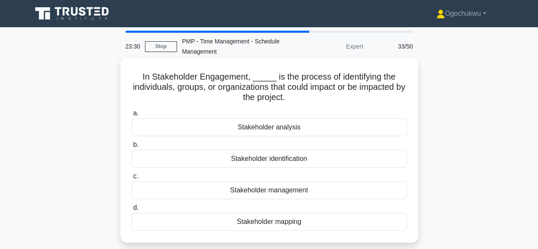
click at [265, 161] on div "Stakeholder identification" at bounding box center [269, 159] width 276 height 18
click at [131, 148] on input "b. Stakeholder identification" at bounding box center [131, 145] width 0 height 6
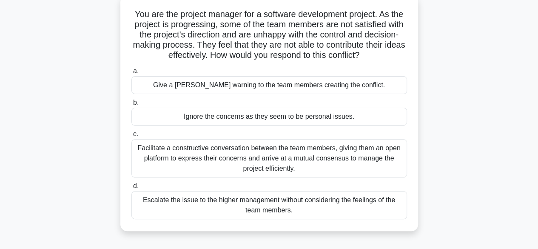
scroll to position [65, 0]
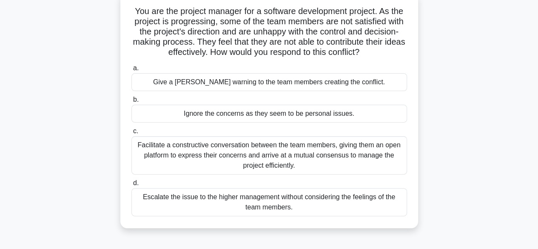
click at [266, 151] on div "Facilitate a constructive conversation between the team members, giving them an…" at bounding box center [269, 155] width 276 height 38
click at [131, 134] on input "c. Facilitate a constructive conversation between the team members, giving them…" at bounding box center [131, 131] width 0 height 6
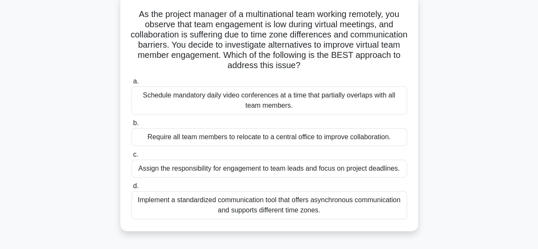
scroll to position [66, 0]
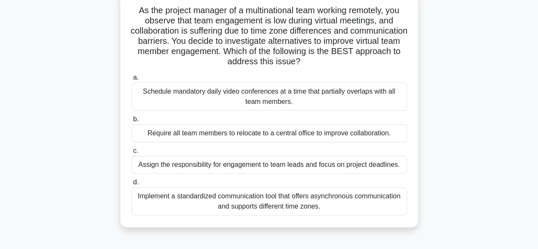
click at [272, 203] on div "Implement a standardized communication tool that offers asynchronous communicat…" at bounding box center [269, 201] width 276 height 28
click at [131, 185] on input "d. Implement a standardized communication tool that offers asynchronous communi…" at bounding box center [131, 182] width 0 height 6
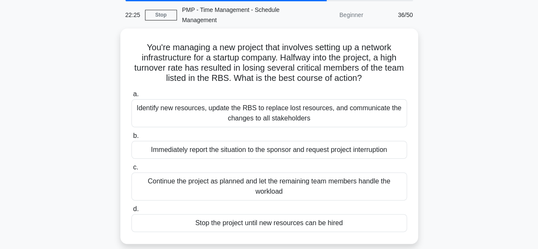
scroll to position [32, 0]
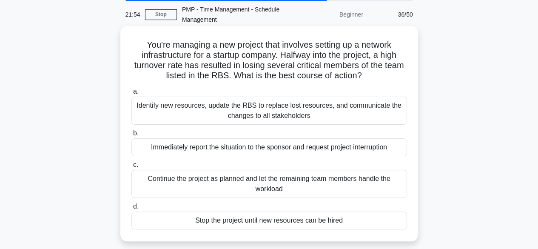
click at [302, 109] on div "Identify new resources, update the RBS to replace lost resources, and communica…" at bounding box center [269, 111] width 276 height 28
click at [131, 94] on input "a. Identify new resources, update the RBS to replace lost resources, and commun…" at bounding box center [131, 92] width 0 height 6
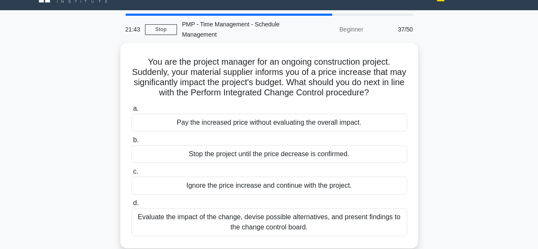
scroll to position [25, 0]
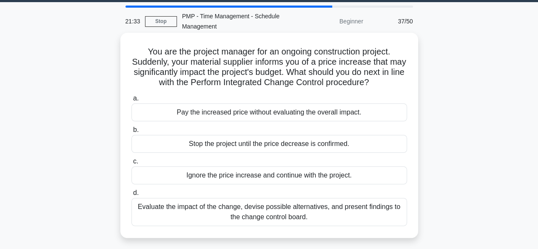
click at [261, 211] on div "Evaluate the impact of the change, devise possible alternatives, and present fi…" at bounding box center [269, 212] width 276 height 28
click at [131, 196] on input "d. Evaluate the impact of the change, devise possible alternatives, and present…" at bounding box center [131, 193] width 0 height 6
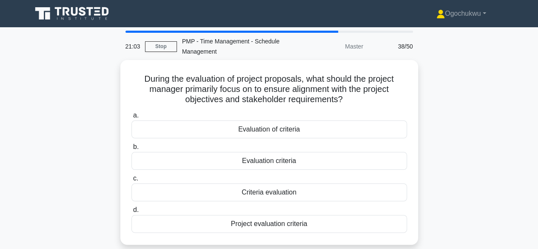
scroll to position [0, 0]
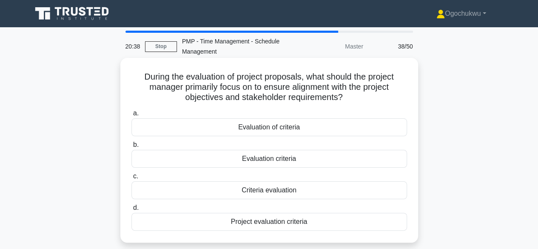
click at [274, 163] on div "Evaluation criteria" at bounding box center [269, 159] width 276 height 18
click at [131, 148] on input "b. Evaluation criteria" at bounding box center [131, 145] width 0 height 6
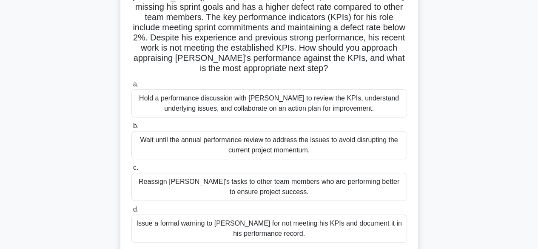
scroll to position [104, 0]
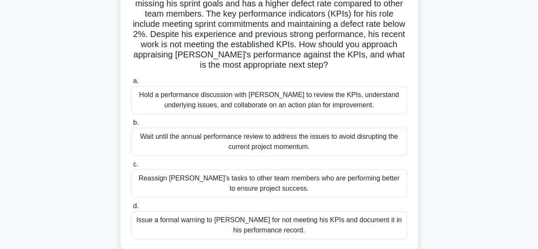
click at [285, 105] on div "Hold a performance discussion with David to review the KPIs, understand underly…" at bounding box center [269, 100] width 276 height 28
click at [131, 84] on input "a. Hold a performance discussion with David to review the KPIs, understand unde…" at bounding box center [131, 81] width 0 height 6
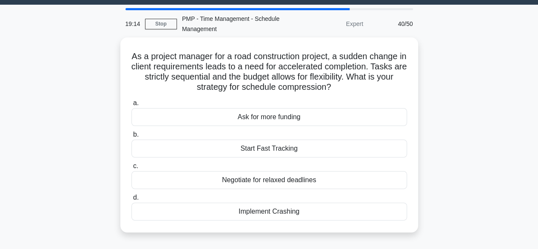
scroll to position [24, 0]
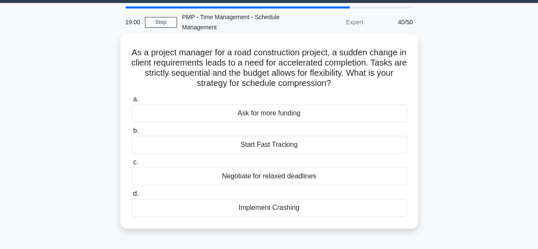
click at [288, 212] on div "Implement Crashing" at bounding box center [269, 208] width 276 height 18
click at [131, 196] on input "d. Implement Crashing" at bounding box center [131, 194] width 0 height 6
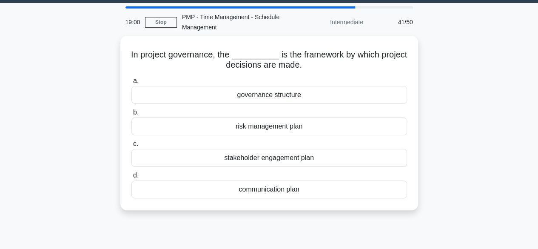
scroll to position [0, 0]
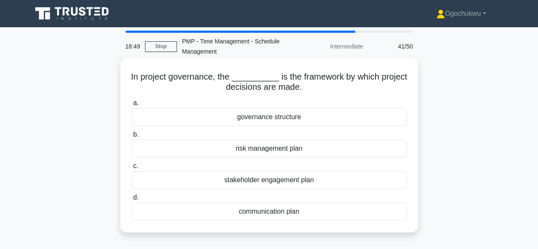
click at [265, 120] on div "governance structure" at bounding box center [269, 117] width 276 height 18
click at [131, 106] on input "a. governance structure" at bounding box center [131, 103] width 0 height 6
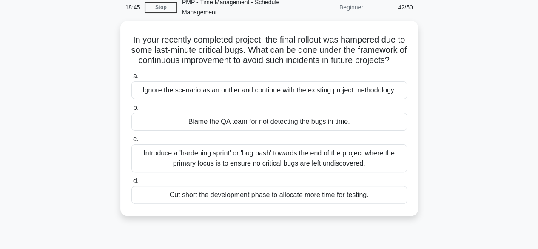
scroll to position [44, 0]
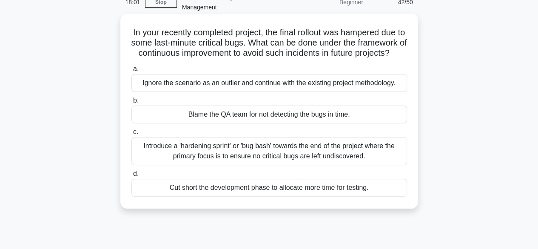
click at [292, 160] on div "Introduce a 'hardening sprint' or 'bug bash' towards the end of the project whe…" at bounding box center [269, 151] width 276 height 28
click at [131, 135] on input "c. Introduce a 'hardening sprint' or 'bug bash' towards the end of the project …" at bounding box center [131, 132] width 0 height 6
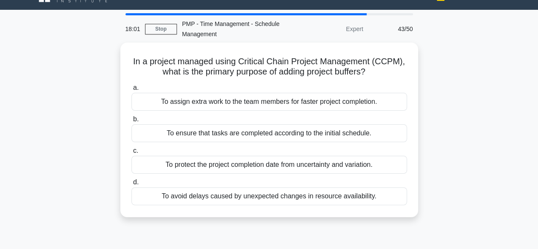
scroll to position [0, 0]
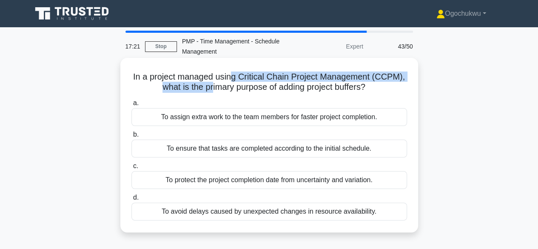
drag, startPoint x: 210, startPoint y: 83, endPoint x: 234, endPoint y: 73, distance: 25.5
click at [234, 73] on h5 "In a project managed using Critical Chain Project Management (CCPM), what is th…" at bounding box center [269, 81] width 277 height 21
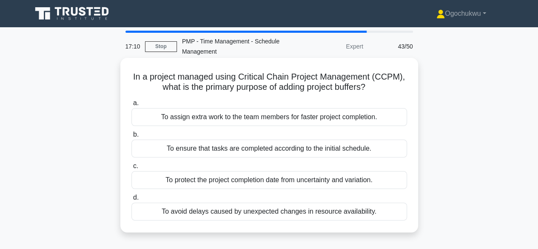
click at [263, 214] on div "To avoid delays caused by unexpected changes in resource availability." at bounding box center [269, 211] width 276 height 18
click at [131, 200] on input "d. To avoid delays caused by unexpected changes in resource availability." at bounding box center [131, 198] width 0 height 6
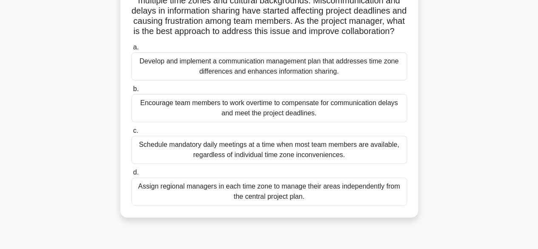
scroll to position [88, 0]
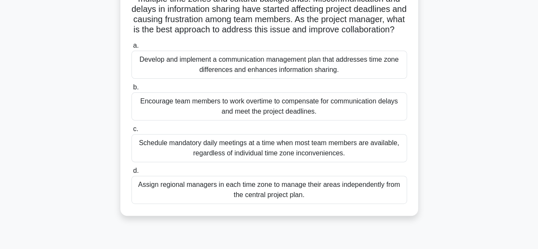
click at [299, 78] on div "Develop and implement a communication management plan that addresses time zone …" at bounding box center [269, 65] width 276 height 28
click at [131, 48] on input "a. Develop and implement a communication management plan that addresses time zo…" at bounding box center [131, 46] width 0 height 6
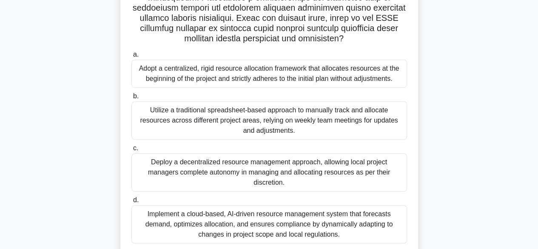
scroll to position [223, 0]
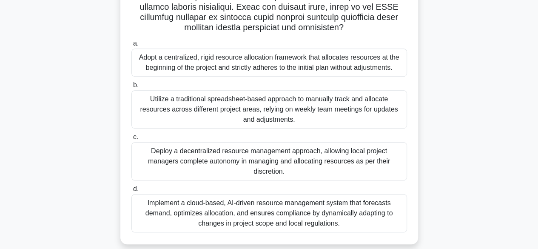
click at [222, 200] on div "Implement a cloud-based, AI-driven resource management system that forecasts de…" at bounding box center [269, 213] width 276 height 38
click at [131, 192] on input "d. Implement a cloud-based, AI-driven resource management system that forecasts…" at bounding box center [131, 189] width 0 height 6
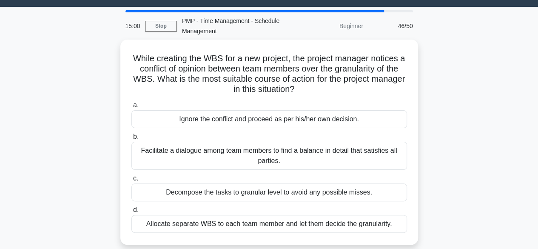
scroll to position [48, 0]
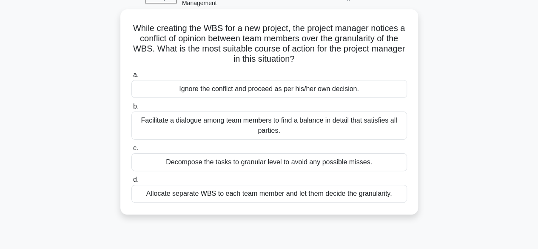
click at [283, 122] on div "Facilitate a dialogue among team members to find a balance in detail that satis…" at bounding box center [269, 125] width 276 height 28
click at [131, 109] on input "b. Facilitate a dialogue among team members to find a balance in detail that sa…" at bounding box center [131, 107] width 0 height 6
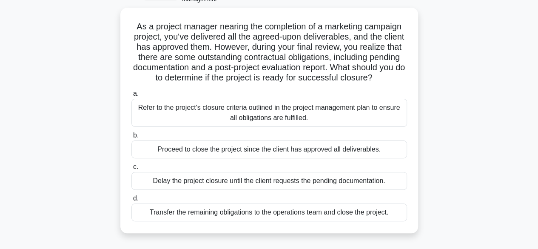
scroll to position [58, 0]
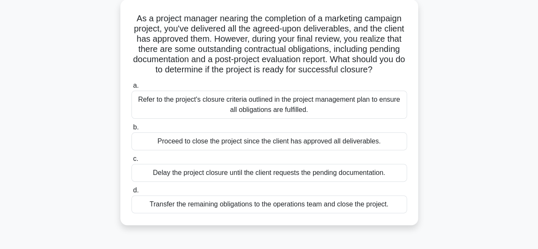
click at [339, 119] on div "Refer to the project's closure criteria outlined in the project management plan…" at bounding box center [269, 105] width 276 height 28
click at [131, 88] on input "a. Refer to the project's closure criteria outlined in the project management p…" at bounding box center [131, 86] width 0 height 6
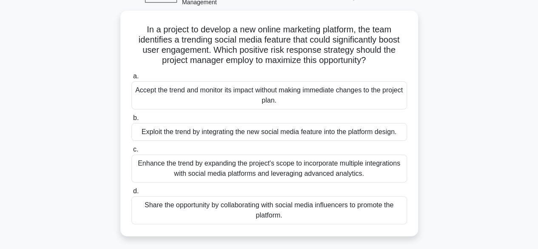
scroll to position [50, 0]
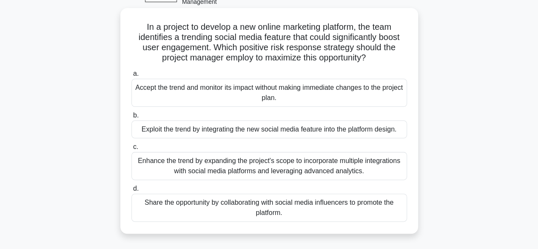
click at [304, 134] on div "Exploit the trend by integrating the new social media feature into the platform…" at bounding box center [269, 129] width 276 height 18
click at [131, 118] on input "b. Exploit the trend by integrating the new social media feature into the platf…" at bounding box center [131, 116] width 0 height 6
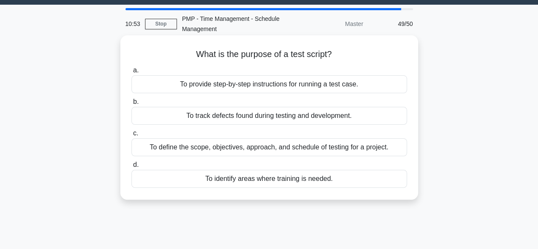
scroll to position [0, 0]
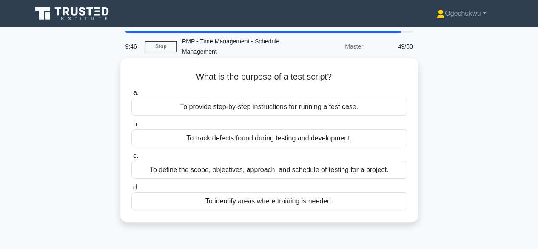
click at [347, 178] on div "To define the scope, objectives, approach, and schedule of testing for a projec…" at bounding box center [269, 170] width 276 height 18
click at [131, 159] on input "c. To define the scope, objectives, approach, and schedule of testing for a pro…" at bounding box center [131, 156] width 0 height 6
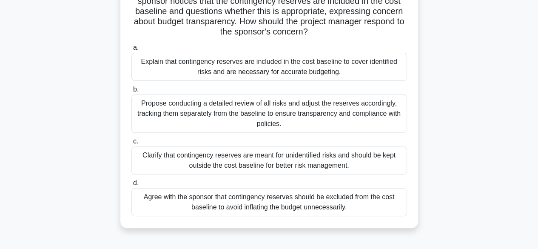
scroll to position [86, 0]
click at [270, 71] on div "Explain that contingency reserves are included in the cost baseline to cover id…" at bounding box center [269, 66] width 276 height 28
click at [131, 50] on input "a. Explain that contingency reserves are included in the cost baseline to cover…" at bounding box center [131, 48] width 0 height 6
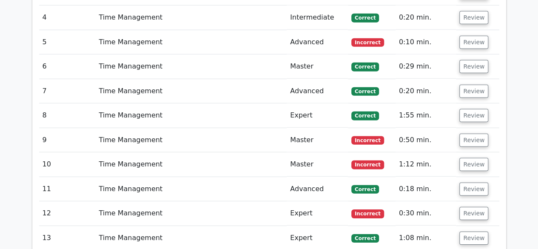
scroll to position [1203, 0]
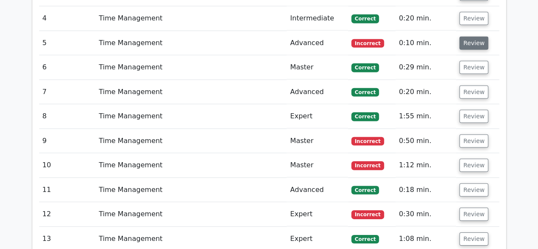
click at [469, 37] on button "Review" at bounding box center [473, 43] width 29 height 13
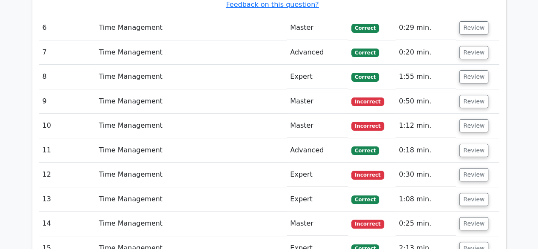
scroll to position [1651, 0]
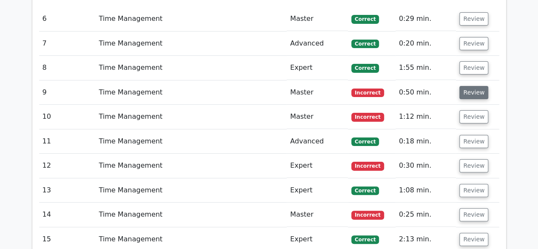
click at [477, 86] on button "Review" at bounding box center [473, 92] width 29 height 13
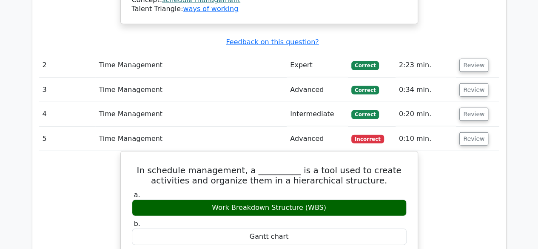
scroll to position [1084, 0]
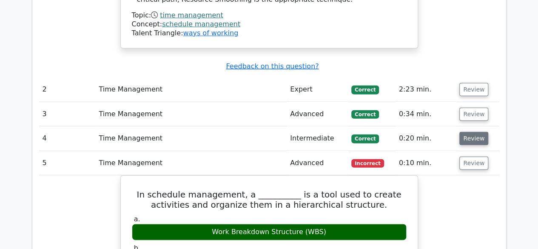
click at [464, 132] on button "Review" at bounding box center [473, 138] width 29 height 13
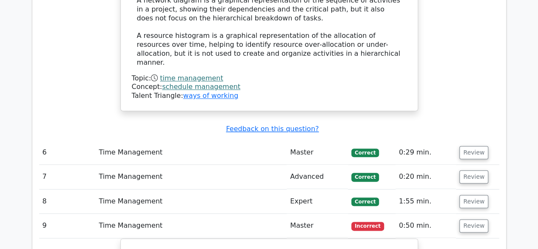
scroll to position [2035, 0]
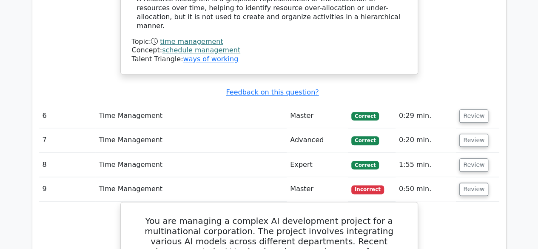
click at [466, 153] on td "Review" at bounding box center [477, 165] width 43 height 24
click at [468, 158] on button "Review" at bounding box center [473, 164] width 29 height 13
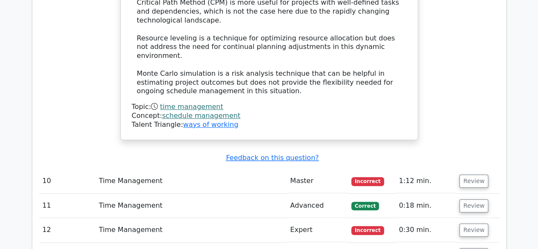
scroll to position [3374, 0]
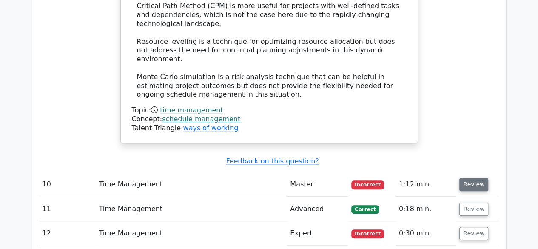
click at [469, 178] on button "Review" at bounding box center [473, 184] width 29 height 13
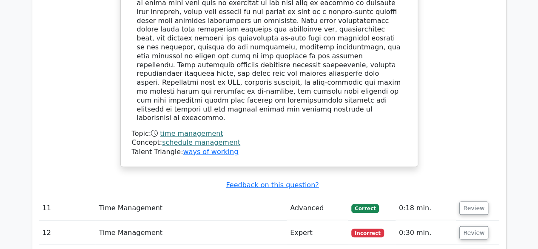
scroll to position [3892, 0]
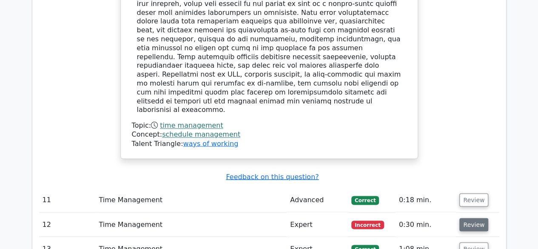
click at [467, 218] on button "Review" at bounding box center [473, 224] width 29 height 13
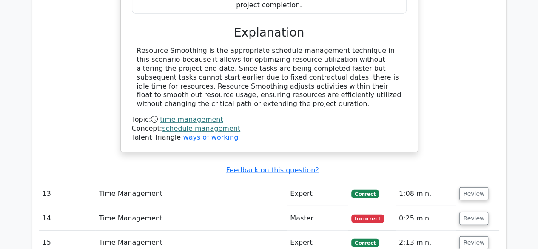
scroll to position [4378, 0]
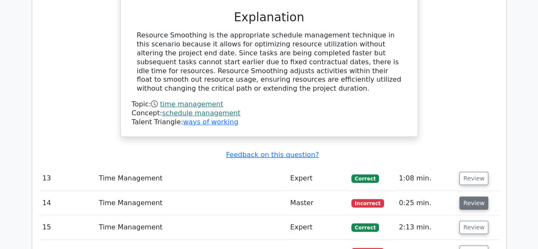
click at [472, 196] on button "Review" at bounding box center [473, 202] width 29 height 13
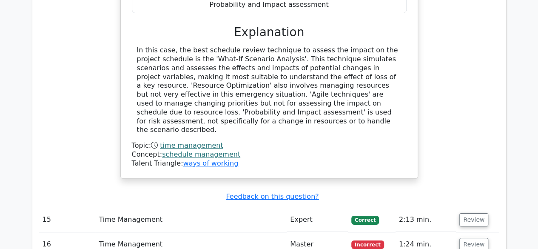
scroll to position [4757, 0]
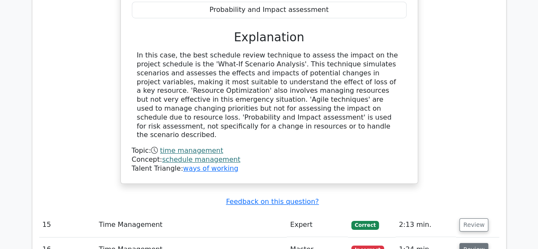
click at [471, 243] on button "Review" at bounding box center [473, 249] width 29 height 13
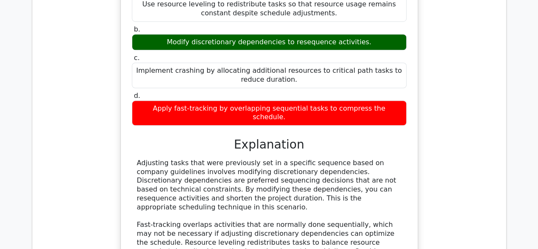
scroll to position [5167, 0]
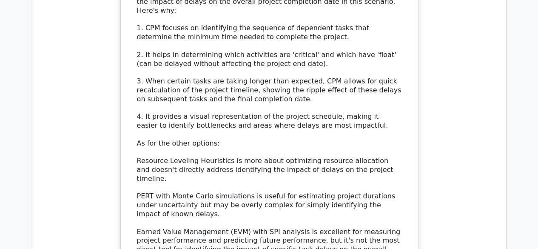
scroll to position [5778, 0]
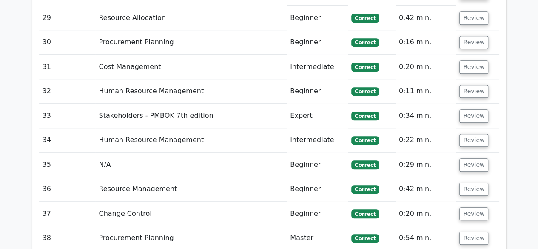
scroll to position [6760, 0]
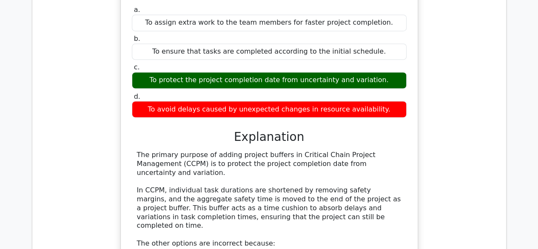
scroll to position [7168, 0]
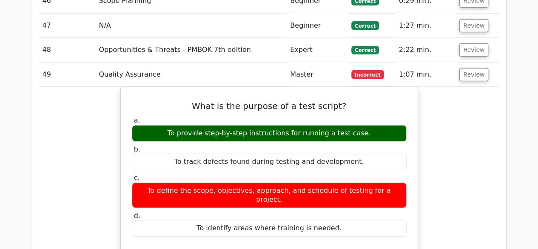
scroll to position [7616, 0]
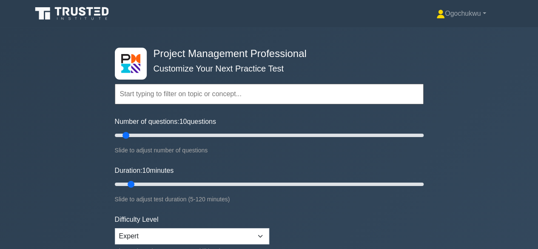
click at [191, 96] on input "text" at bounding box center [269, 94] width 309 height 20
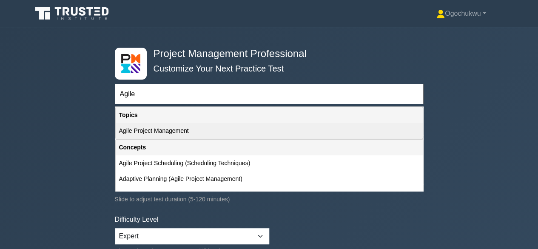
click at [187, 131] on div "Agile Project Management" at bounding box center [269, 131] width 307 height 16
type input "Agile Project Management"
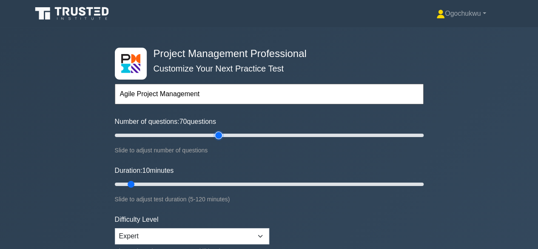
type input "70"
click at [218, 134] on input "Number of questions: 70 questions" at bounding box center [269, 135] width 309 height 10
drag, startPoint x: 203, startPoint y: 132, endPoint x: 196, endPoint y: 133, distance: 7.7
click at [196, 133] on input "Number of questions: 55 questions" at bounding box center [269, 135] width 309 height 10
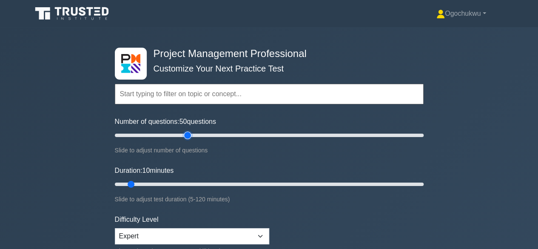
type input "50"
click at [189, 133] on input "Number of questions: 50 questions" at bounding box center [269, 135] width 309 height 10
click at [208, 183] on input "Duration: 40 minutes" at bounding box center [269, 184] width 309 height 10
click at [199, 182] on input "Duration: 35 minutes" at bounding box center [269, 184] width 309 height 10
click at [219, 183] on input "Duration: 45 minutes" at bounding box center [269, 184] width 309 height 10
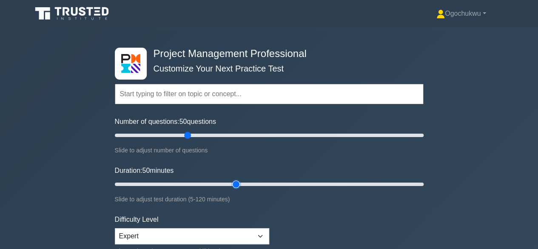
type input "50"
click at [234, 182] on input "Duration: 50 minutes" at bounding box center [269, 184] width 309 height 10
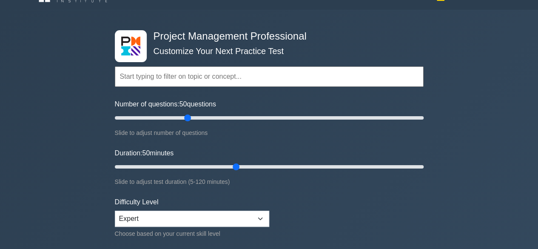
click at [166, 79] on input "text" at bounding box center [269, 76] width 309 height 20
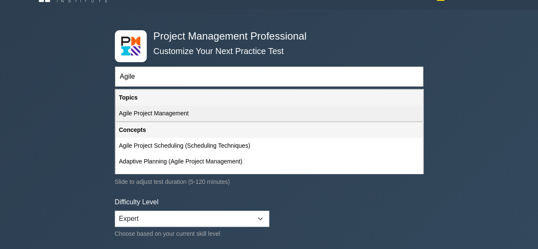
click at [177, 109] on div "Agile Project Management" at bounding box center [269, 113] width 307 height 16
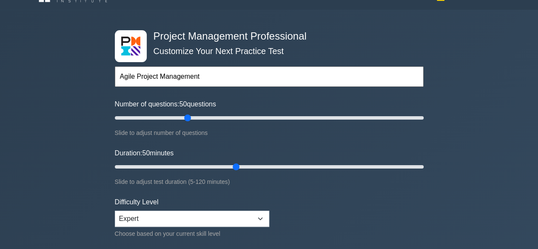
click at [206, 80] on input "Agile Project Management" at bounding box center [269, 76] width 309 height 20
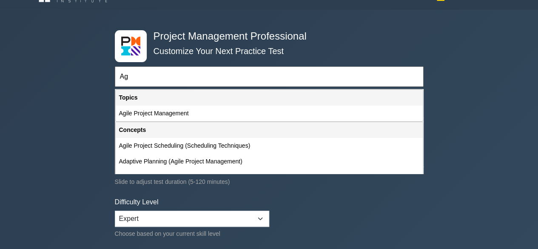
type input "A"
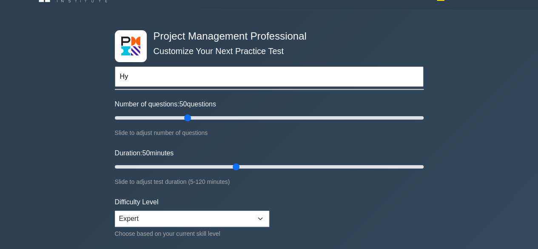
type input "H"
type input "h"
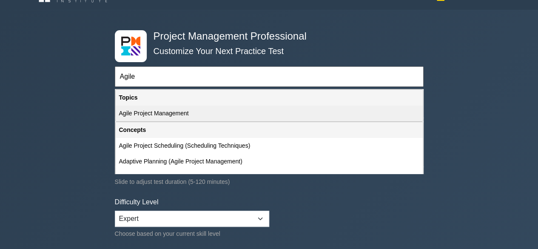
click at [153, 114] on div "Agile Project Management" at bounding box center [269, 113] width 307 height 16
type input "Agile Project Management"
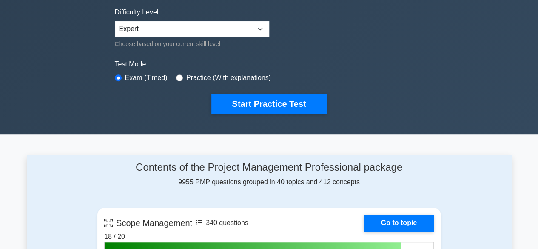
scroll to position [215, 0]
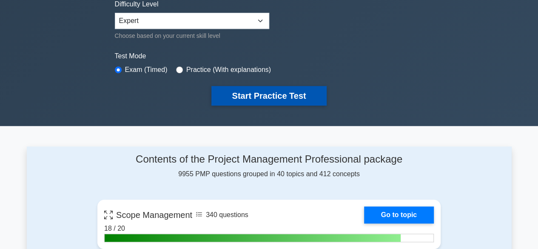
click at [265, 87] on button "Start Practice Test" at bounding box center [268, 96] width 115 height 20
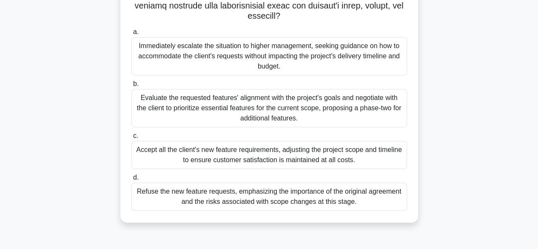
scroll to position [210, 0]
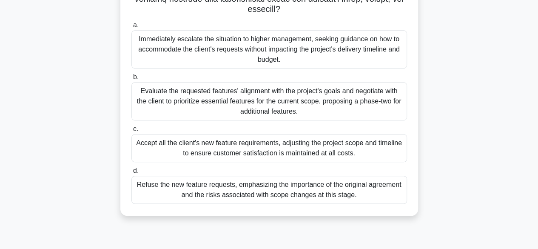
click at [253, 108] on div "Evaluate the requested features' alignment with the project's goals and negotia…" at bounding box center [269, 101] width 276 height 38
click at [131, 80] on input "b. Evaluate the requested features' alignment with the project's goals and nego…" at bounding box center [131, 77] width 0 height 6
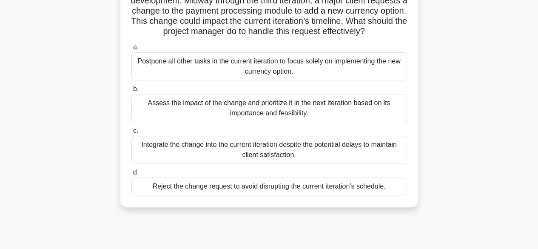
scroll to position [81, 0]
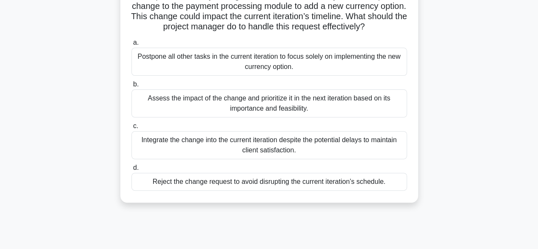
click at [275, 116] on div "Assess the impact of the change and prioritize it in the next iteration based o…" at bounding box center [269, 103] width 276 height 28
click at [131, 87] on input "b. Assess the impact of the change and prioritize it in the next iteration base…" at bounding box center [131, 85] width 0 height 6
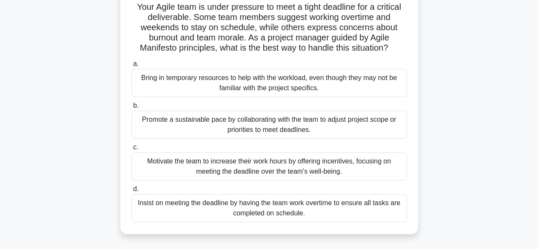
scroll to position [77, 0]
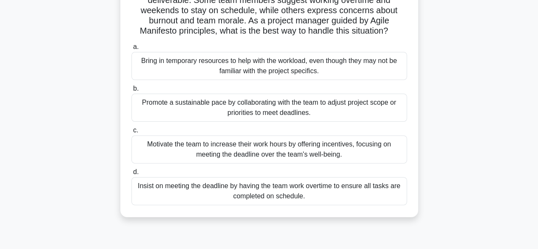
click at [262, 106] on div "Promote a sustainable pace by collaborating with the team to adjust project sco…" at bounding box center [269, 108] width 276 height 28
click at [131, 91] on input "b. Promote a sustainable pace by collaborating with the team to adjust project …" at bounding box center [131, 89] width 0 height 6
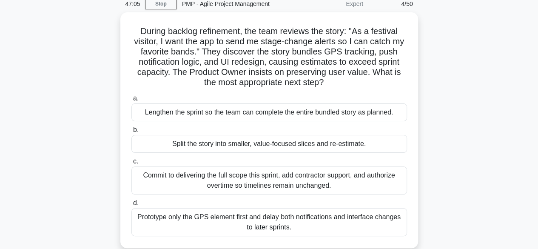
scroll to position [42, 0]
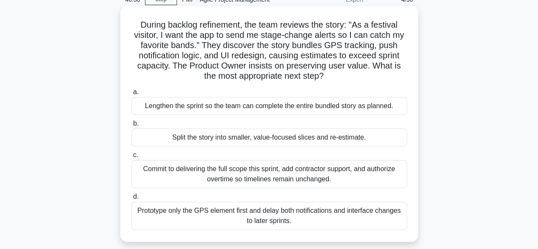
click at [273, 142] on div "Split the story into smaller, value-focused slices and re-estimate." at bounding box center [269, 137] width 276 height 18
click at [131, 126] on input "b. Split the story into smaller, value-focused slices and re-estimate." at bounding box center [131, 124] width 0 height 6
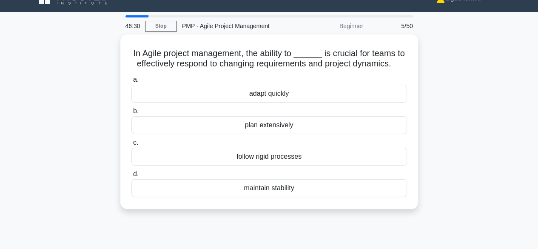
scroll to position [0, 0]
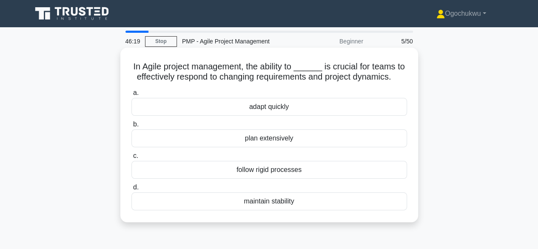
click at [266, 108] on div "adapt quickly" at bounding box center [269, 107] width 276 height 18
click at [131, 96] on input "a. adapt quickly" at bounding box center [131, 93] width 0 height 6
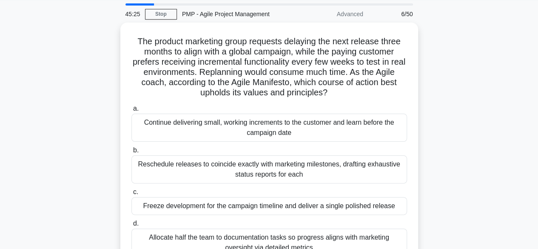
scroll to position [26, 0]
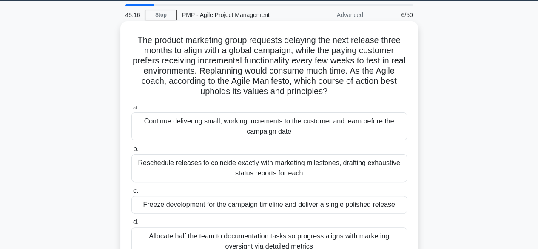
click at [254, 135] on div "Continue delivering small, working increments to the customer and learn before …" at bounding box center [269, 126] width 276 height 28
click at [131, 110] on input "a. Continue delivering small, working increments to the customer and learn befo…" at bounding box center [131, 108] width 0 height 6
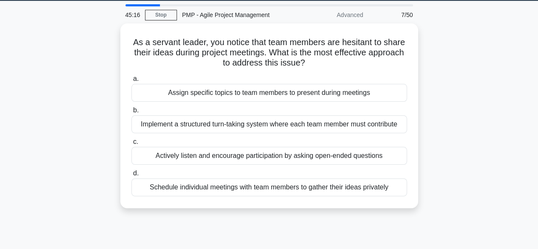
scroll to position [0, 0]
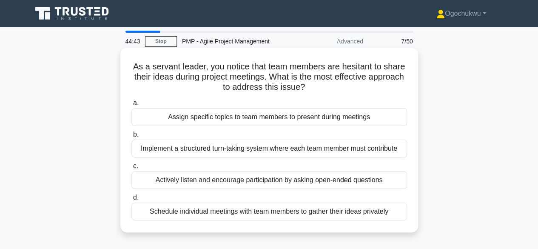
click at [350, 180] on div "Actively listen and encourage participation by asking open-ended questions" at bounding box center [269, 180] width 276 height 18
click at [131, 169] on input "c. Actively listen and encourage participation by asking open-ended questions" at bounding box center [131, 166] width 0 height 6
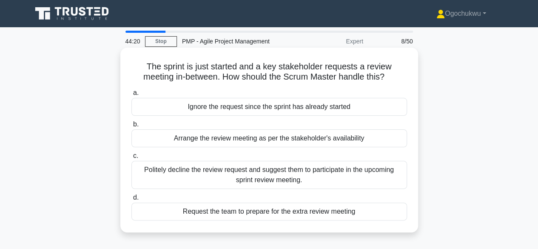
click at [321, 182] on div "Politely decline the review request and suggest them to participate in the upco…" at bounding box center [269, 175] width 276 height 28
click at [131, 159] on input "c. Politely decline the review request and suggest them to participate in the u…" at bounding box center [131, 156] width 0 height 6
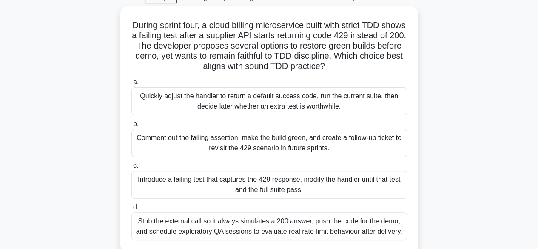
scroll to position [44, 0]
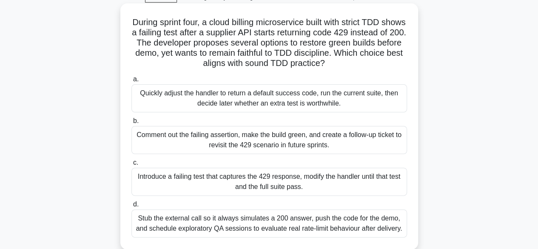
click at [315, 144] on div "Comment out the failing assertion, make the build green, and create a follow-up…" at bounding box center [269, 140] width 276 height 28
click at [131, 124] on input "b. Comment out the failing assertion, make the build green, and create a follow…" at bounding box center [131, 121] width 0 height 6
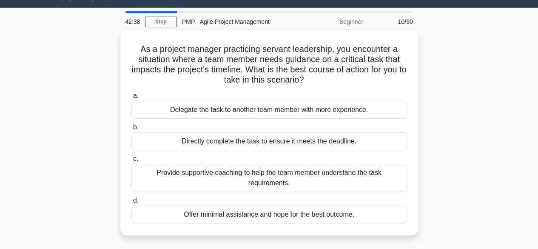
scroll to position [20, 0]
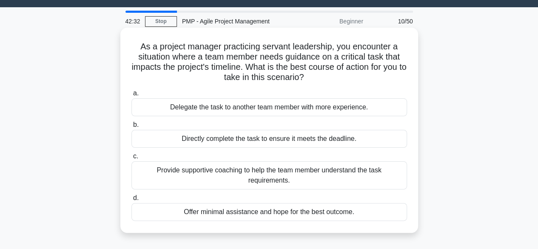
click at [272, 182] on div "Provide supportive coaching to help the team member understand the task require…" at bounding box center [269, 175] width 276 height 28
click at [131, 159] on input "c. Provide supportive coaching to help the team member understand the task requ…" at bounding box center [131, 157] width 0 height 6
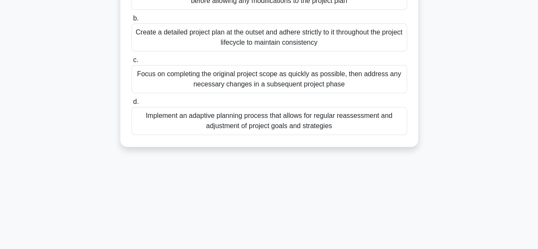
scroll to position [131, 0]
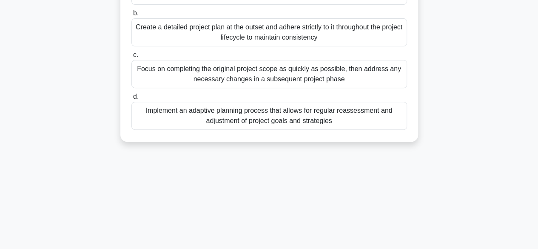
click at [284, 115] on div "Implement an adaptive planning process that allows for regular reassessment and…" at bounding box center [269, 116] width 276 height 28
click at [131, 100] on input "d. Implement an adaptive planning process that allows for regular reassessment …" at bounding box center [131, 97] width 0 height 6
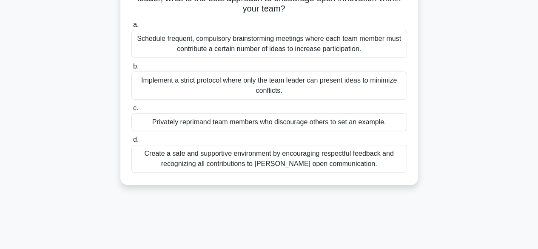
scroll to position [107, 0]
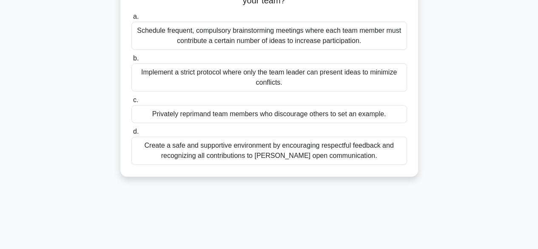
click at [316, 153] on div "Create a safe and supportive environment by encouraging respectful feedback and…" at bounding box center [269, 151] width 276 height 28
click at [131, 134] on input "d. Create a safe and supportive environment by encouraging respectful feedback …" at bounding box center [131, 132] width 0 height 6
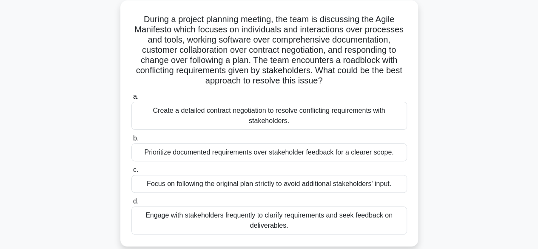
scroll to position [53, 0]
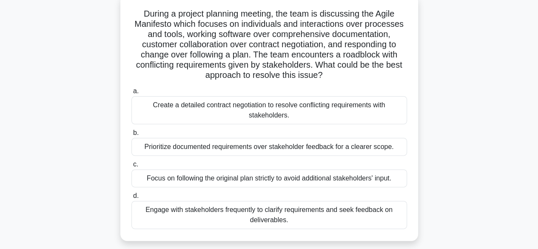
click at [253, 217] on div "Engage with stakeholders frequently to clarify requirements and seek feedback o…" at bounding box center [269, 215] width 276 height 28
click at [131, 199] on input "d. Engage with stakeholders frequently to clarify requirements and seek feedbac…" at bounding box center [131, 196] width 0 height 6
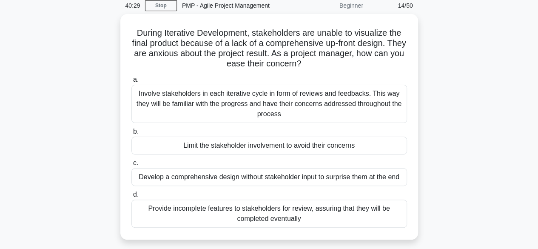
scroll to position [33, 0]
click at [309, 118] on div "Involve stakeholders in each iterative cycle in form of reviews and feedbacks. …" at bounding box center [269, 104] width 276 height 38
click at [131, 83] on input "a. Involve stakeholders in each iterative cycle in form of reviews and feedback…" at bounding box center [131, 80] width 0 height 6
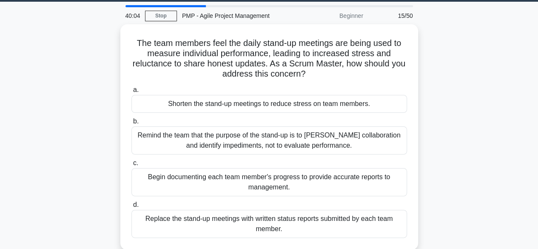
scroll to position [29, 0]
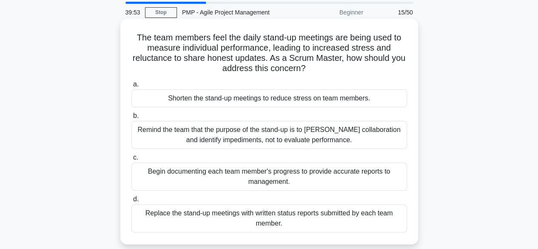
click at [239, 134] on div "Remind the team that the purpose of the stand-up is to foster collaboration and…" at bounding box center [269, 135] width 276 height 28
click at [131, 119] on input "b. Remind the team that the purpose of the stand-up is to foster collaboration …" at bounding box center [131, 116] width 0 height 6
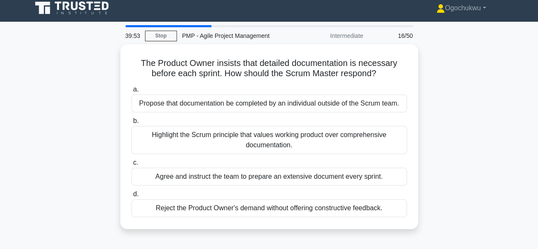
scroll to position [0, 0]
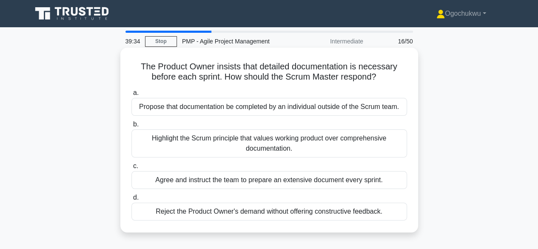
click at [207, 133] on div "Highlight the Scrum principle that values working product over comprehensive do…" at bounding box center [269, 143] width 276 height 28
click at [131, 127] on input "b. Highlight the Scrum principle that values working product over comprehensive…" at bounding box center [131, 125] width 0 height 6
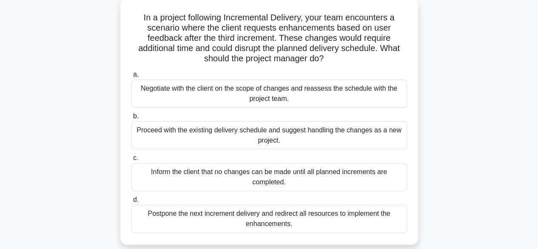
scroll to position [51, 0]
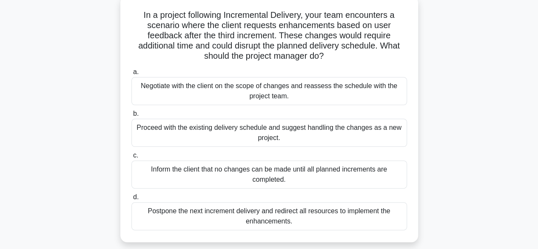
click at [282, 93] on div "Negotiate with the client on the scope of changes and reassess the schedule wit…" at bounding box center [269, 91] width 276 height 28
click at [131, 75] on input "a. Negotiate with the client on the scope of changes and reassess the schedule …" at bounding box center [131, 72] width 0 height 6
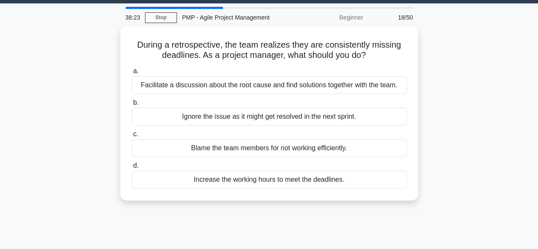
scroll to position [0, 0]
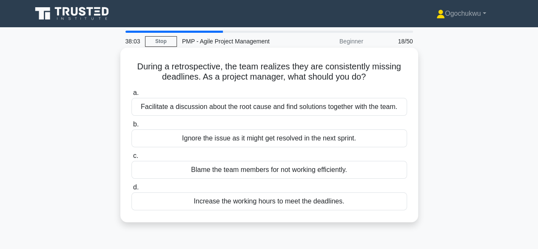
click at [282, 109] on div "Facilitate a discussion about the root cause and find solutions together with t…" at bounding box center [269, 107] width 276 height 18
click at [131, 96] on input "a. Facilitate a discussion about the root cause and find solutions together wit…" at bounding box center [131, 93] width 0 height 6
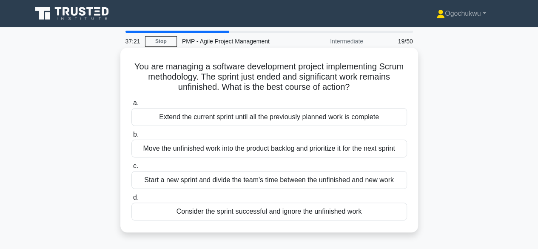
click at [254, 156] on div "Move the unfinished work into the product backlog and prioritize it for the nex…" at bounding box center [269, 148] width 276 height 18
click at [131, 137] on input "b. Move the unfinished work into the product backlog and prioritize it for the …" at bounding box center [131, 135] width 0 height 6
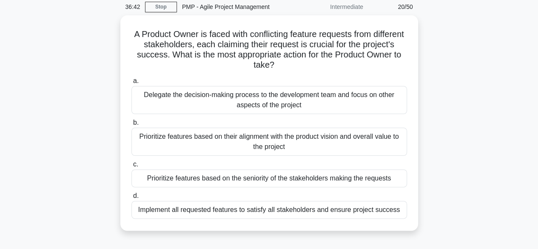
scroll to position [27, 0]
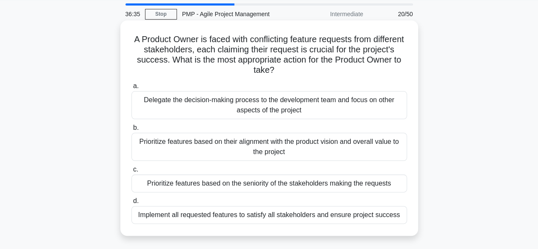
click at [262, 153] on div "Prioritize features based on their alignment with the product vision and overal…" at bounding box center [269, 147] width 276 height 28
click at [131, 131] on input "b. Prioritize features based on their alignment with the product vision and ove…" at bounding box center [131, 128] width 0 height 6
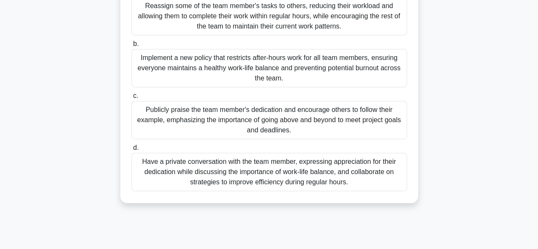
scroll to position [155, 0]
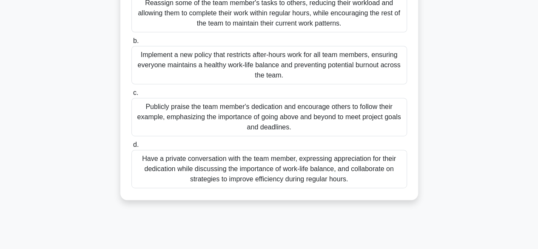
click at [307, 170] on div "Have a private conversation with the team member, expressing appreciation for t…" at bounding box center [269, 169] width 276 height 38
click at [131, 148] on input "d. Have a private conversation with the team member, expressing appreciation fo…" at bounding box center [131, 145] width 0 height 6
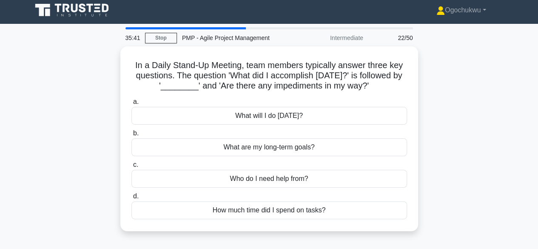
scroll to position [0, 0]
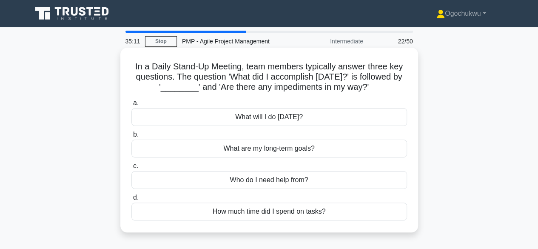
click at [277, 119] on div "What will I do today?" at bounding box center [269, 117] width 276 height 18
click at [131, 106] on input "a. What will I do today?" at bounding box center [131, 103] width 0 height 6
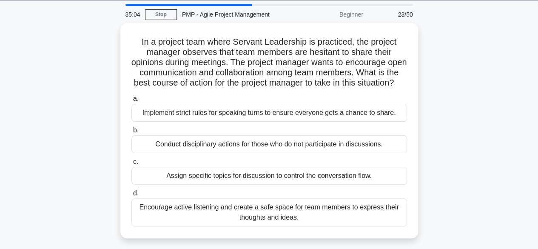
scroll to position [27, 0]
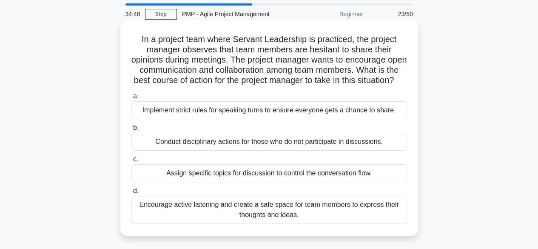
click at [292, 222] on div "Encourage active listening and create a safe space for team members to express …" at bounding box center [269, 210] width 276 height 28
click at [131, 193] on input "d. Encourage active listening and create a safe space for team members to expre…" at bounding box center [131, 191] width 0 height 6
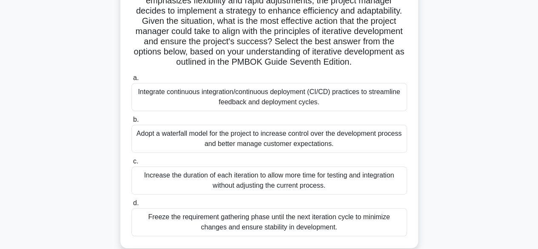
scroll to position [135, 0]
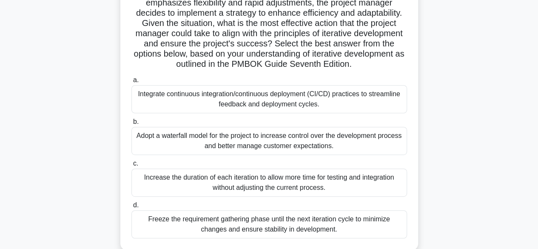
click at [232, 102] on div "Integrate continuous integration/continuous deployment (CI/CD) practices to str…" at bounding box center [269, 99] width 276 height 28
click at [131, 83] on input "a. Integrate continuous integration/continuous deployment (CI/CD) practices to …" at bounding box center [131, 80] width 0 height 6
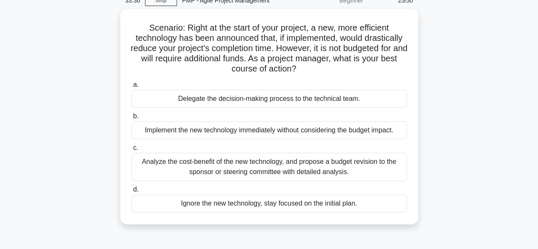
scroll to position [45, 0]
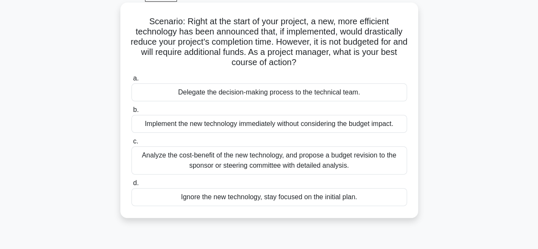
click at [306, 168] on div "Analyze the cost-benefit of the new technology, and propose a budget revision t…" at bounding box center [269, 160] width 276 height 28
click at [131, 144] on input "c. Analyze the cost-benefit of the new technology, and propose a budget revisio…" at bounding box center [131, 142] width 0 height 6
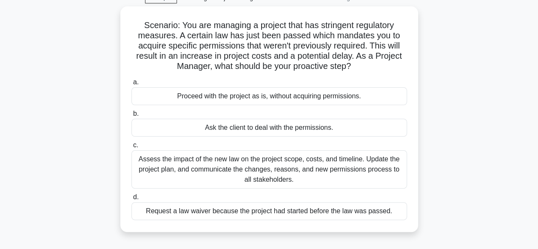
scroll to position [48, 0]
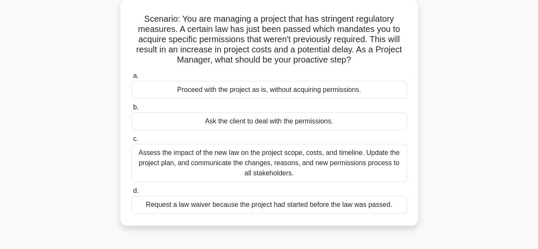
click at [225, 164] on div "Assess the impact of the new law on the project scope, costs, and timeline. Upd…" at bounding box center [269, 163] width 276 height 38
click at [131, 142] on input "c. Assess the impact of the new law on the project scope, costs, and timeline. …" at bounding box center [131, 139] width 0 height 6
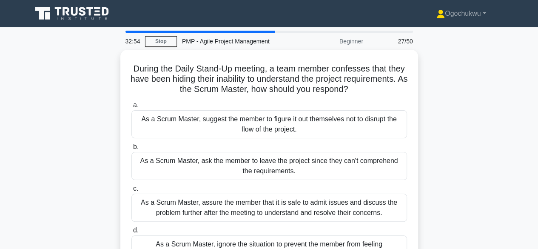
scroll to position [53, 0]
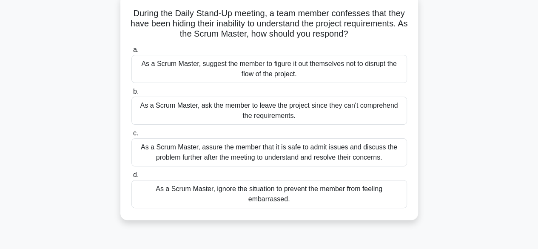
click at [342, 152] on div "As a Scrum Master, assure the member that it is safe to admit issues and discus…" at bounding box center [269, 152] width 276 height 28
click at [131, 136] on input "c. As a Scrum Master, assure the member that it is safe to admit issues and dis…" at bounding box center [131, 134] width 0 height 6
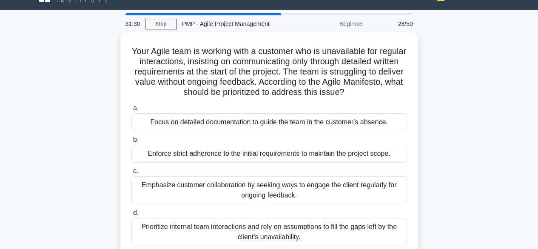
scroll to position [54, 0]
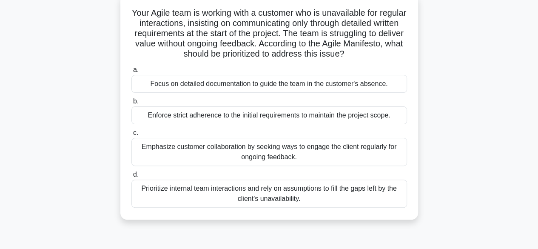
click at [280, 155] on div "Emphasize customer collaboration by seeking ways to engage the client regularly…" at bounding box center [269, 152] width 276 height 28
click at [131, 136] on input "c. Emphasize customer collaboration by seeking ways to engage the client regula…" at bounding box center [131, 133] width 0 height 6
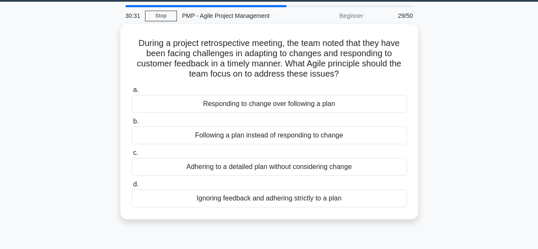
scroll to position [32, 0]
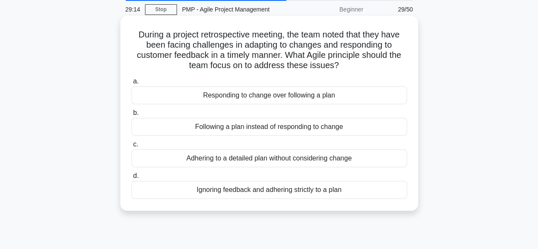
click at [230, 99] on div "Responding to change over following a plan" at bounding box center [269, 95] width 276 height 18
click at [131, 84] on input "a. Responding to change over following a plan" at bounding box center [131, 82] width 0 height 6
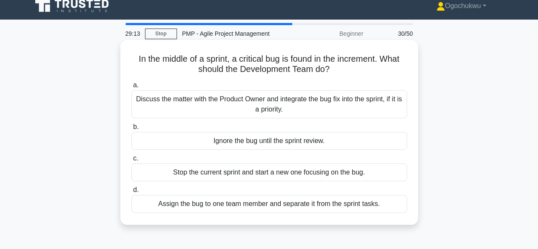
scroll to position [0, 0]
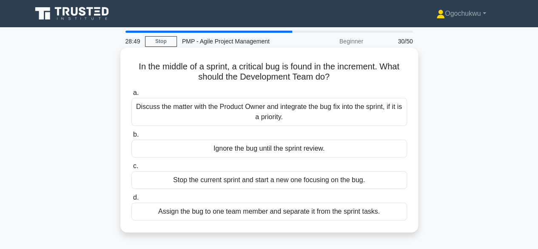
click at [192, 111] on div "Discuss the matter with the Product Owner and integrate the bug fix into the sp…" at bounding box center [269, 112] width 276 height 28
click at [131, 96] on input "a. Discuss the matter with the Product Owner and integrate the bug fix into the…" at bounding box center [131, 93] width 0 height 6
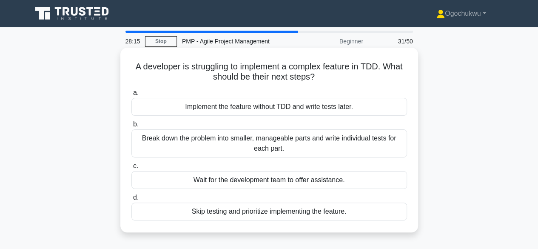
click at [224, 145] on div "Break down the problem into smaller, manageable parts and write individual test…" at bounding box center [269, 143] width 276 height 28
click at [131, 127] on input "b. Break down the problem into smaller, manageable parts and write individual t…" at bounding box center [131, 125] width 0 height 6
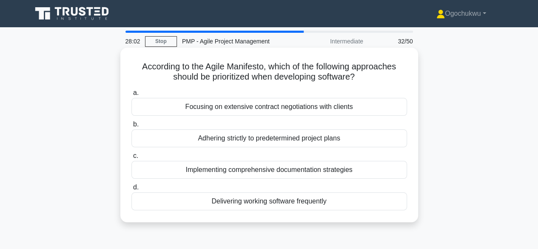
click at [290, 205] on div "Delivering working software frequently" at bounding box center [269, 201] width 276 height 18
click at [131, 190] on input "d. Delivering working software frequently" at bounding box center [131, 188] width 0 height 6
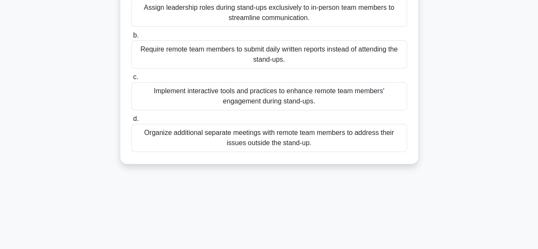
scroll to position [137, 0]
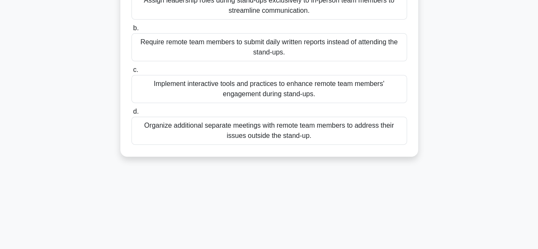
click at [265, 93] on div "Implement interactive tools and practices to enhance remote team members' engag…" at bounding box center [269, 89] width 276 height 28
click at [131, 73] on input "c. Implement interactive tools and practices to enhance remote team members' en…" at bounding box center [131, 70] width 0 height 6
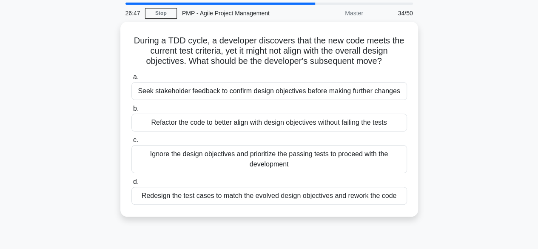
scroll to position [27, 0]
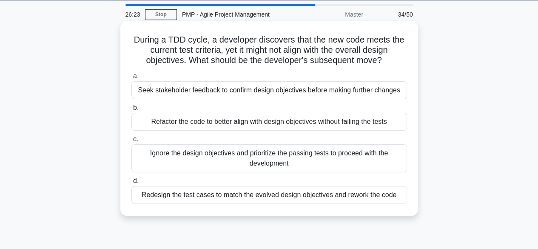
click at [245, 89] on div "Seek stakeholder feedback to confirm design objectives before making further ch…" at bounding box center [269, 90] width 276 height 18
click at [131, 79] on input "a. Seek stakeholder feedback to confirm design objectives before making further…" at bounding box center [131, 77] width 0 height 6
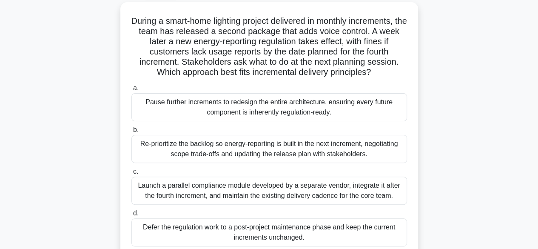
scroll to position [50, 0]
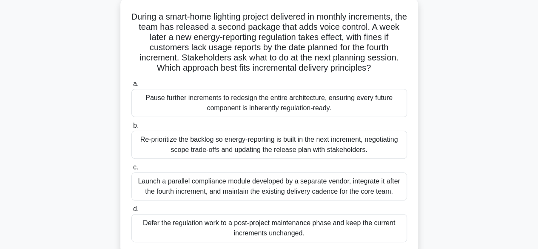
click at [274, 146] on div "Re-prioritize the backlog so energy-reporting is built in the next increment, n…" at bounding box center [269, 145] width 276 height 28
click at [131, 128] on input "b. Re-prioritize the backlog so energy-reporting is built in the next increment…" at bounding box center [131, 126] width 0 height 6
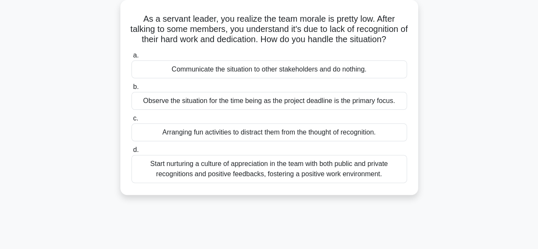
scroll to position [57, 0]
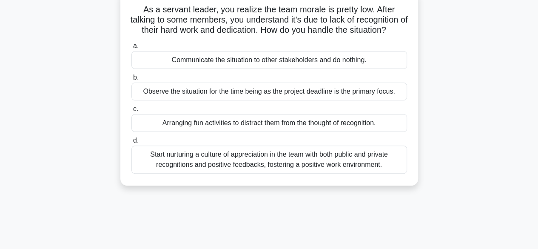
click at [317, 172] on div "Start nurturing a culture of appreciation in the team with both public and priv…" at bounding box center [269, 159] width 276 height 28
click at [131, 143] on input "d. Start nurturing a culture of appreciation in the team with both public and p…" at bounding box center [131, 141] width 0 height 6
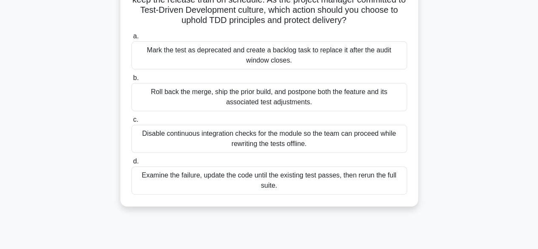
scroll to position [110, 0]
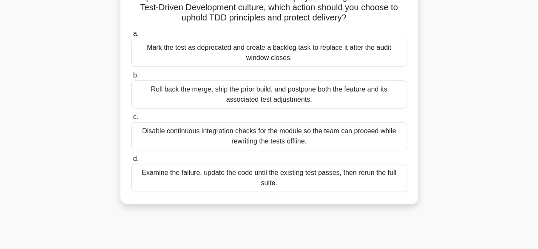
click at [268, 180] on div "Examine the failure, update the code until the existing test passes, then rerun…" at bounding box center [269, 178] width 276 height 28
click at [131, 162] on input "d. Examine the failure, update the code until the existing test passes, then re…" at bounding box center [131, 159] width 0 height 6
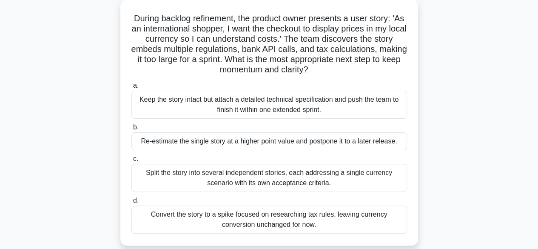
scroll to position [59, 0]
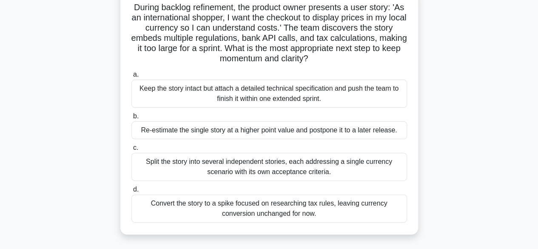
click at [245, 134] on div "Re-estimate the single story at a higher point value and postpone it to a later…" at bounding box center [269, 130] width 276 height 18
click at [131, 119] on input "b. Re-estimate the single story at a higher point value and postpone it to a la…" at bounding box center [131, 117] width 0 height 6
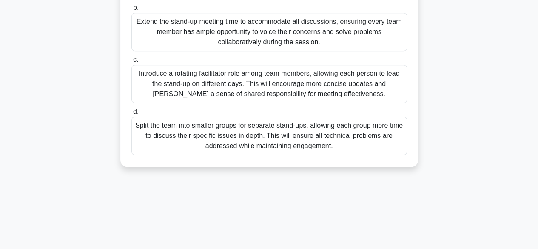
scroll to position [0, 0]
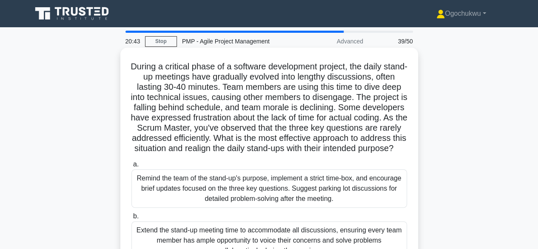
click at [190, 195] on div "Remind the team of the stand-up's purpose, implement a strict time-box, and enc…" at bounding box center [269, 188] width 276 height 38
click at [131, 167] on input "a. Remind the team of the stand-up's purpose, implement a strict time-box, and …" at bounding box center [131, 165] width 0 height 6
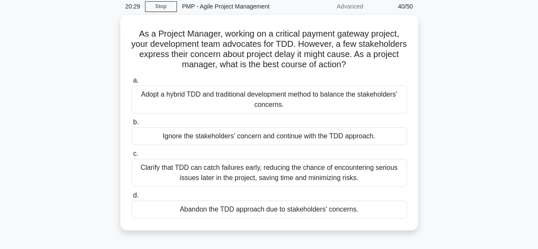
scroll to position [57, 0]
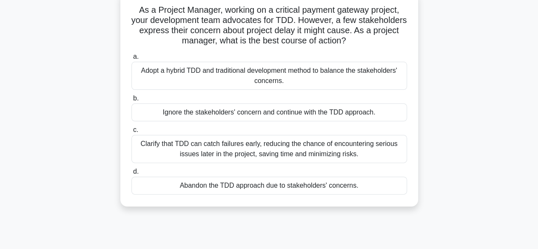
click at [301, 151] on div "Clarify that TDD can catch failures early, reducing the chance of encountering …" at bounding box center [269, 149] width 276 height 28
click at [131, 133] on input "c. Clarify that TDD can catch failures early, reducing the chance of encounteri…" at bounding box center [131, 130] width 0 height 6
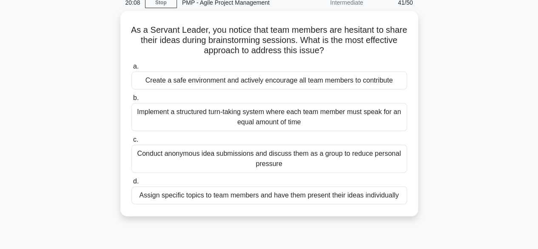
scroll to position [48, 0]
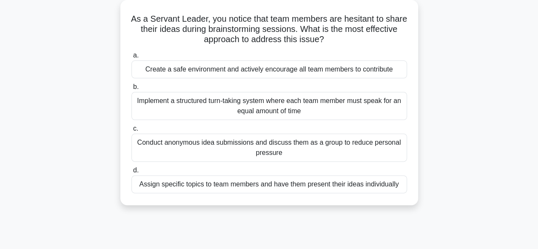
click at [284, 71] on div "Create a safe environment and actively encourage all team members to contribute" at bounding box center [269, 69] width 276 height 18
click at [131, 58] on input "a. Create a safe environment and actively encourage all team members to contrib…" at bounding box center [131, 56] width 0 height 6
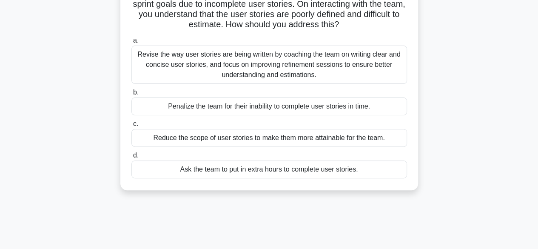
scroll to position [76, 0]
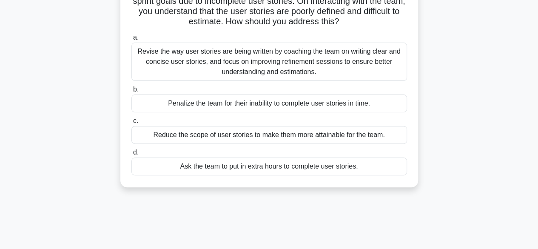
click at [299, 66] on div "Revise the way user stories are being written by coaching the team on writing c…" at bounding box center [269, 62] width 276 height 38
click at [131, 40] on input "a. Revise the way user stories are being written by coaching the team on writin…" at bounding box center [131, 38] width 0 height 6
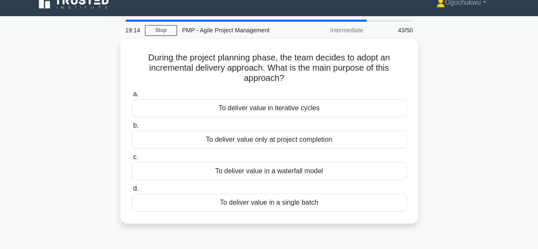
scroll to position [17, 0]
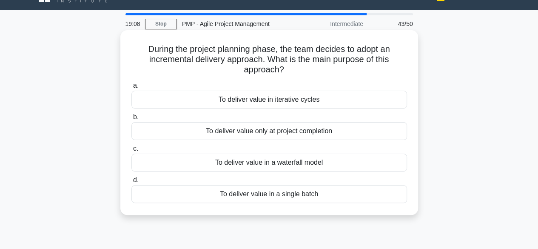
click at [304, 95] on div "To deliver value in iterative cycles" at bounding box center [269, 100] width 276 height 18
click at [131, 88] on input "a. To deliver value in iterative cycles" at bounding box center [131, 86] width 0 height 6
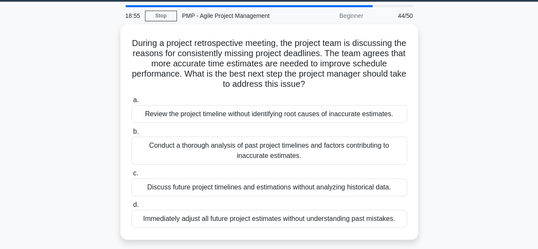
scroll to position [27, 0]
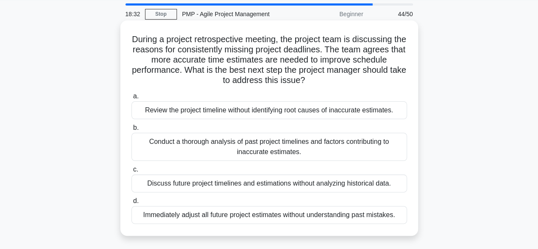
click at [295, 149] on div "Conduct a thorough analysis of past project timelines and factors contributing …" at bounding box center [269, 147] width 276 height 28
click at [131, 131] on input "b. Conduct a thorough analysis of past project timelines and factors contributi…" at bounding box center [131, 128] width 0 height 6
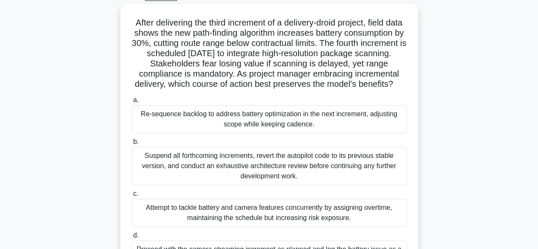
scroll to position [46, 0]
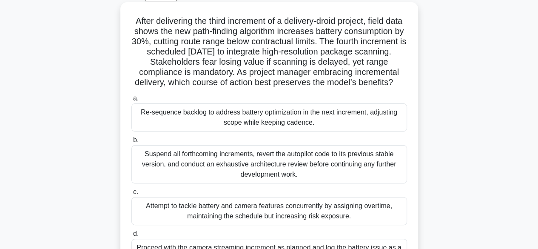
click at [277, 131] on div "Re-sequence backlog to address battery optimization in the next increment, adju…" at bounding box center [269, 117] width 276 height 28
click at [131, 101] on input "a. Re-sequence backlog to address battery optimization in the next increment, a…" at bounding box center [131, 99] width 0 height 6
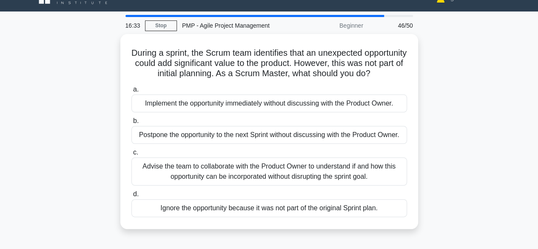
scroll to position [34, 0]
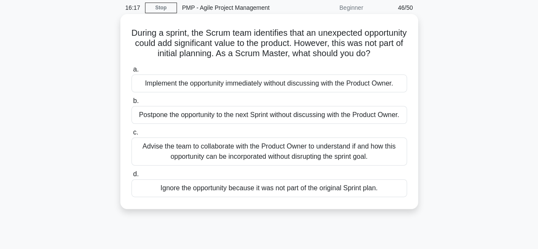
click at [349, 158] on div "Advise the team to collaborate with the Product Owner to understand if and how …" at bounding box center [269, 151] width 276 height 28
click at [131, 135] on input "c. Advise the team to collaborate with the Product Owner to understand if and h…" at bounding box center [131, 133] width 0 height 6
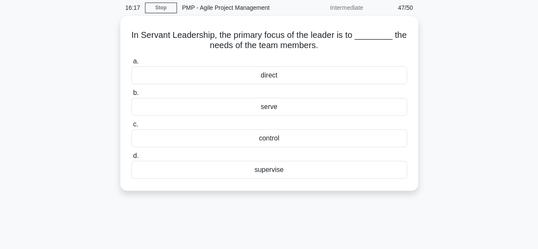
scroll to position [0, 0]
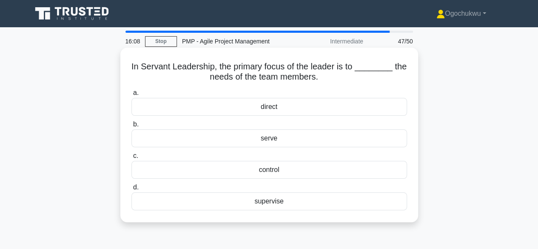
click at [273, 140] on div "serve" at bounding box center [269, 138] width 276 height 18
click at [131, 127] on input "b. serve" at bounding box center [131, 125] width 0 height 6
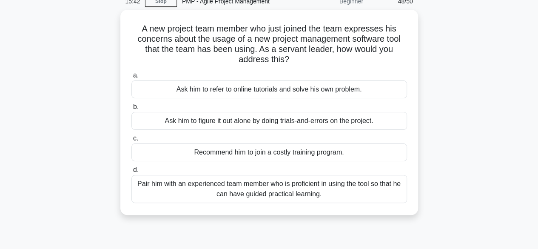
scroll to position [40, 0]
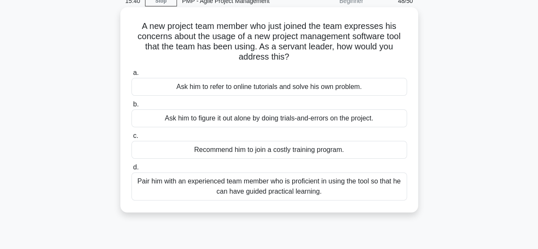
click at [324, 189] on div "Pair him with an experienced team member who is proficient in using the tool so…" at bounding box center [269, 186] width 276 height 28
click at [131, 170] on input "d. Pair him with an experienced team member who is proficient in using the tool…" at bounding box center [131, 168] width 0 height 6
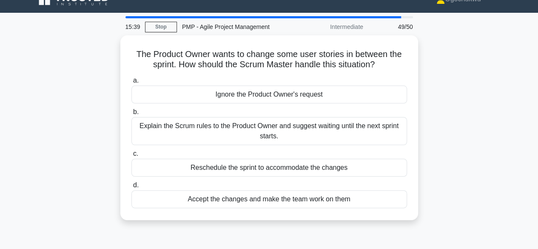
scroll to position [0, 0]
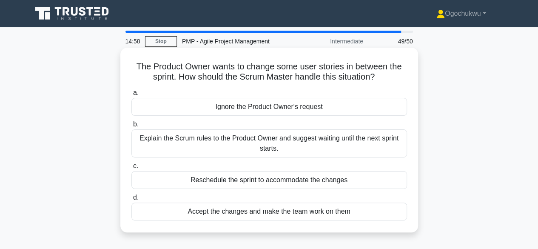
click at [277, 145] on div "Explain the Scrum rules to the Product Owner and suggest waiting until the next…" at bounding box center [269, 143] width 276 height 28
click at [131, 127] on input "b. Explain the Scrum rules to the Product Owner and suggest waiting until the n…" at bounding box center [131, 125] width 0 height 6
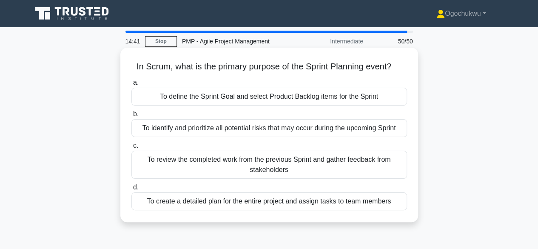
click at [233, 101] on div "To define the Sprint Goal and select Product Backlog items for the Sprint" at bounding box center [269, 97] width 276 height 18
click at [131, 85] on input "a. To define the Sprint Goal and select Product Backlog items for the Sprint" at bounding box center [131, 83] width 0 height 6
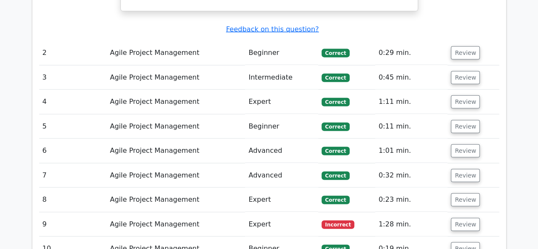
scroll to position [993, 0]
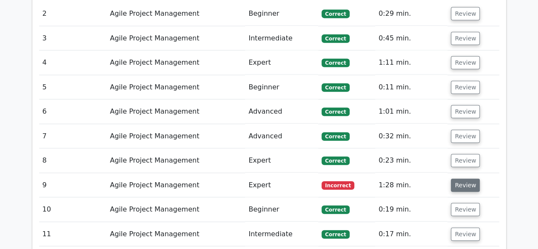
click at [466, 179] on button "Review" at bounding box center [465, 185] width 29 height 13
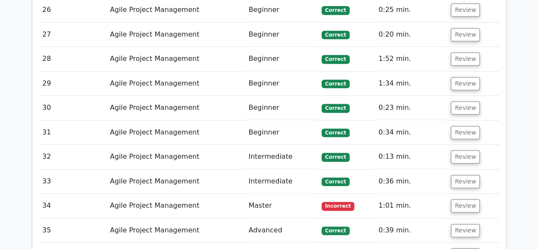
scroll to position [2033, 0]
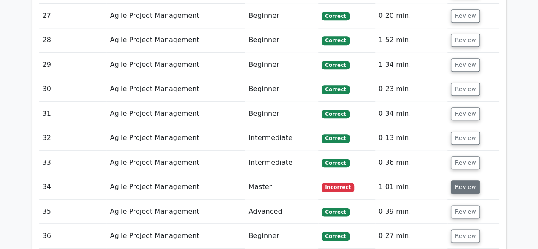
click at [459, 180] on button "Review" at bounding box center [465, 186] width 29 height 13
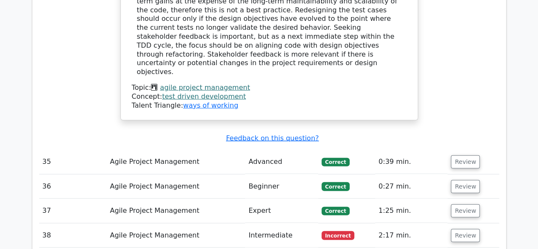
scroll to position [2629, 0]
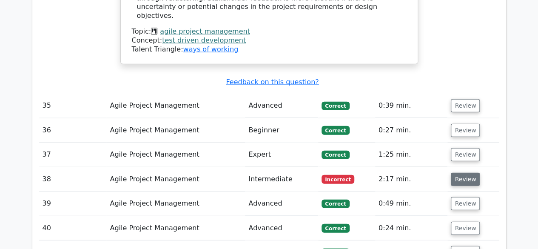
click at [458, 173] on button "Review" at bounding box center [465, 179] width 29 height 13
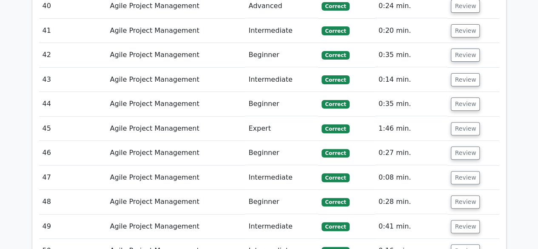
scroll to position [3356, 0]
